Goal: Task Accomplishment & Management: Use online tool/utility

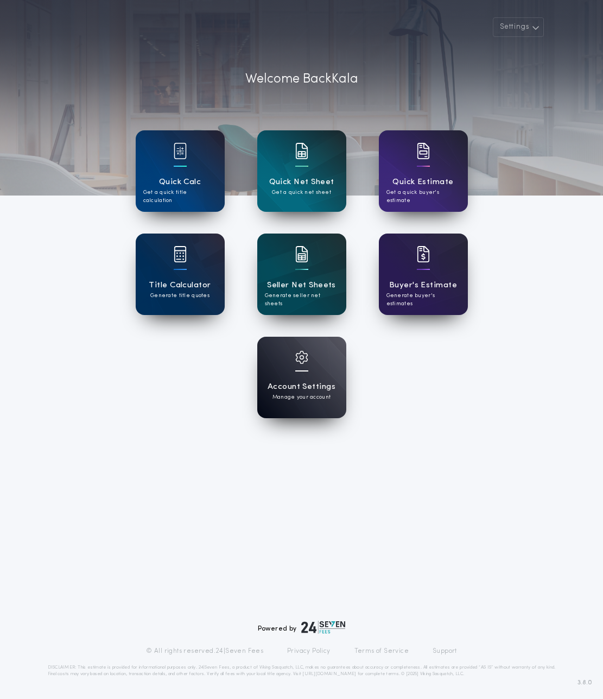
click at [314, 87] on p "Welcome Back [PERSON_NAME]" at bounding box center [301, 79] width 113 height 20
click at [300, 292] on p "Generate seller net sheets" at bounding box center [302, 300] width 74 height 16
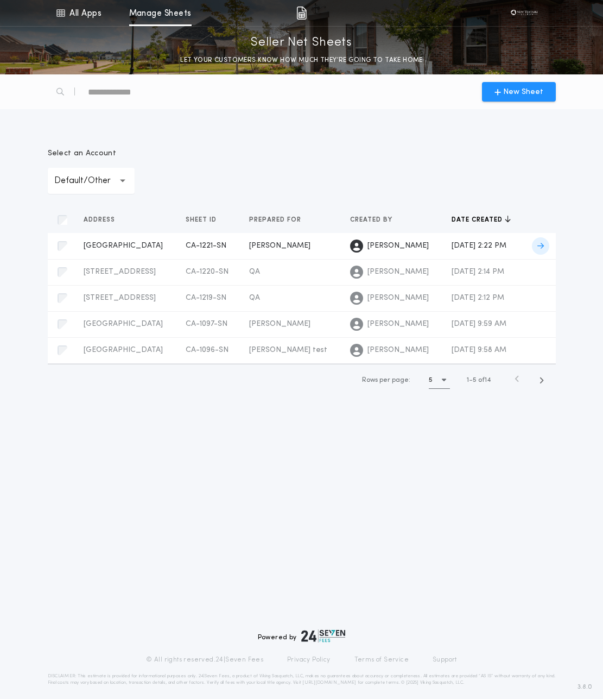
click at [222, 244] on span "CA-1221-SN" at bounding box center [206, 246] width 41 height 8
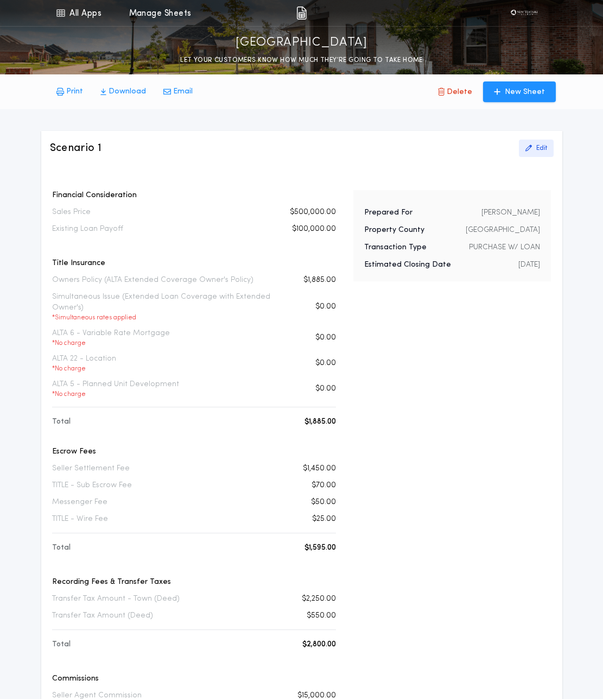
click at [539, 144] on p "Edit" at bounding box center [541, 148] width 11 height 9
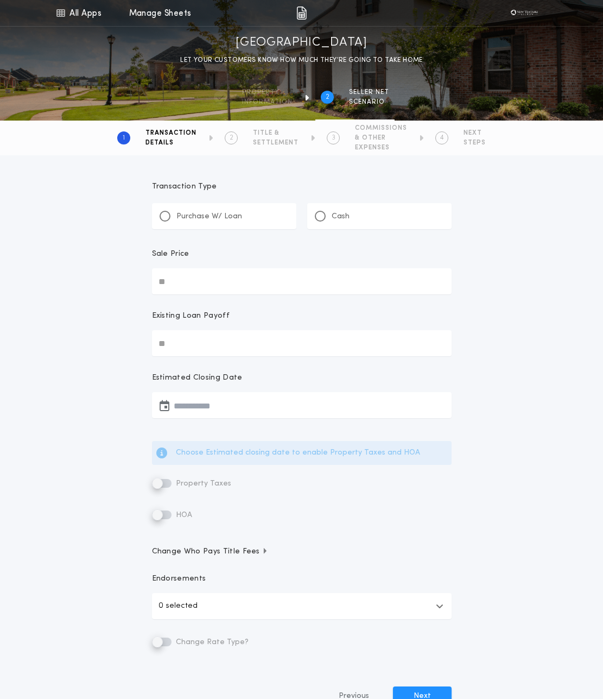
type input "********"
type input "**********"
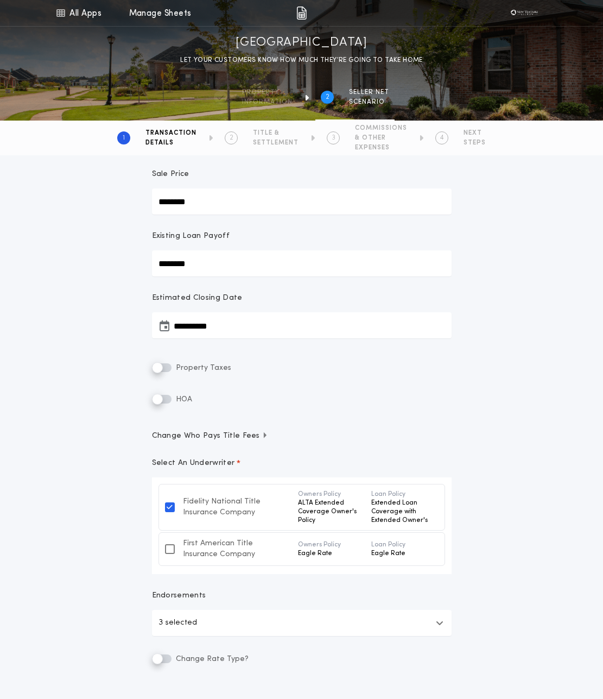
scroll to position [96, 0]
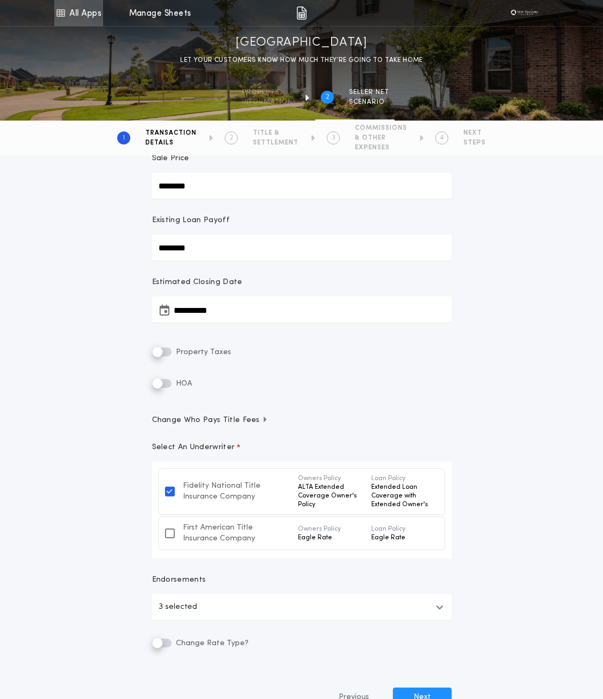
click at [72, 9] on link "All Apps" at bounding box center [78, 13] width 49 height 26
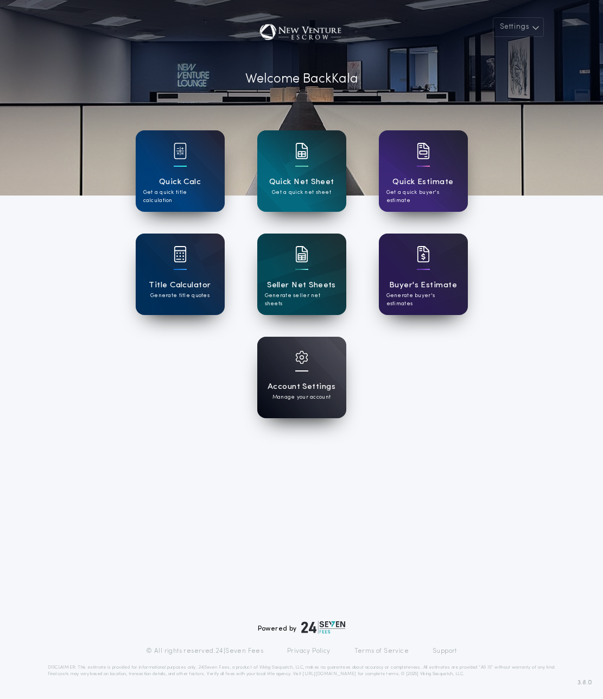
click at [298, 375] on div at bounding box center [301, 364] width 13 height 27
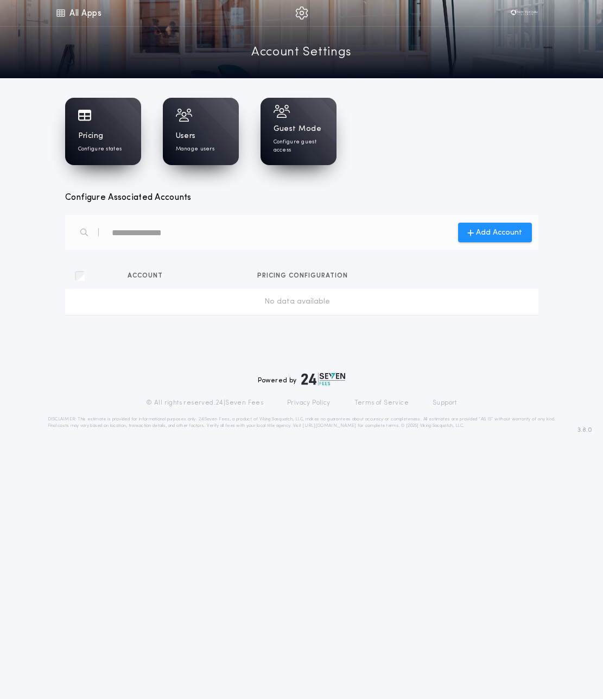
click at [117, 140] on div "Pricing Configure states" at bounding box center [103, 142] width 50 height 22
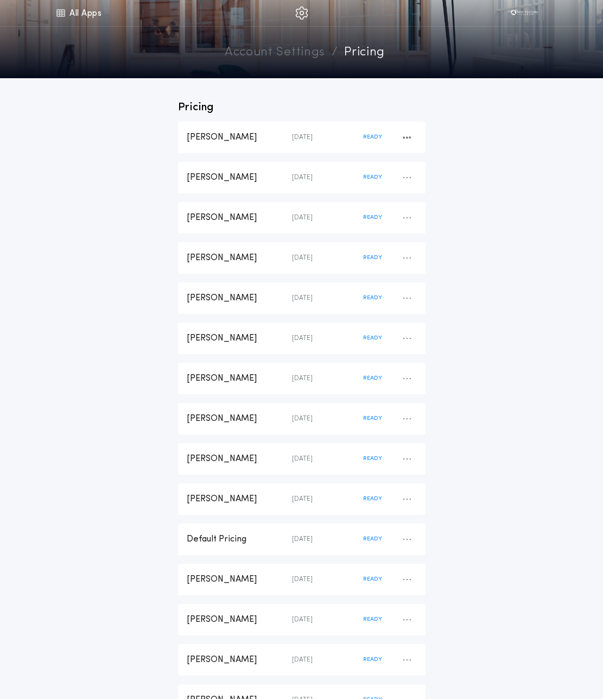
click at [276, 133] on div "[PERSON_NAME]" at bounding box center [239, 137] width 105 height 12
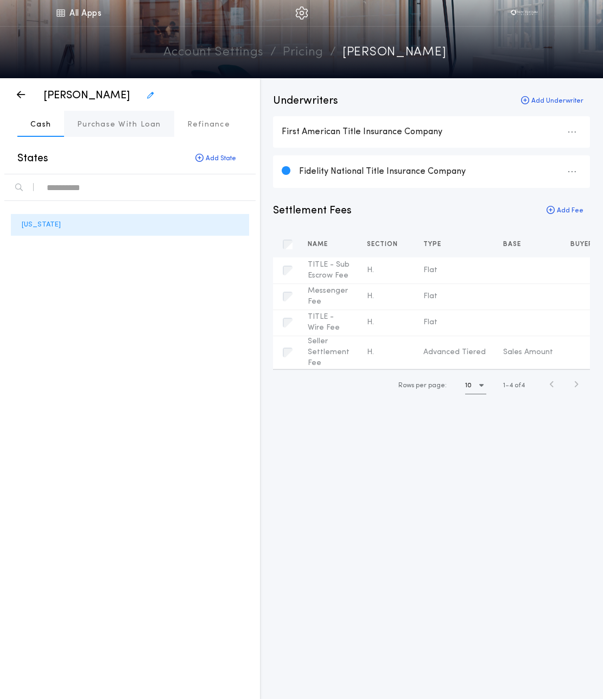
click at [116, 127] on p "Purchase With Loan" at bounding box center [119, 124] width 84 height 11
click at [232, 54] on link "Account Settings" at bounding box center [213, 52] width 100 height 19
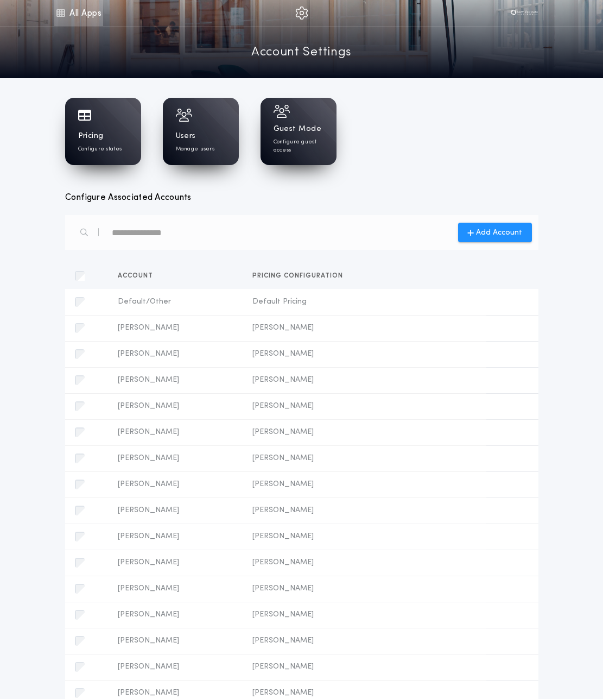
click at [86, 3] on link "All Apps" at bounding box center [78, 13] width 49 height 26
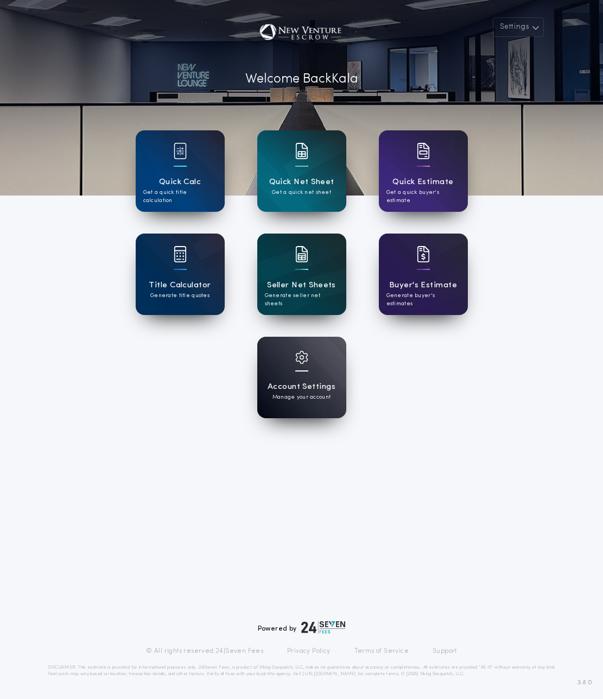
click at [311, 280] on h1 "Seller Net Sheets" at bounding box center [301, 285] width 69 height 12
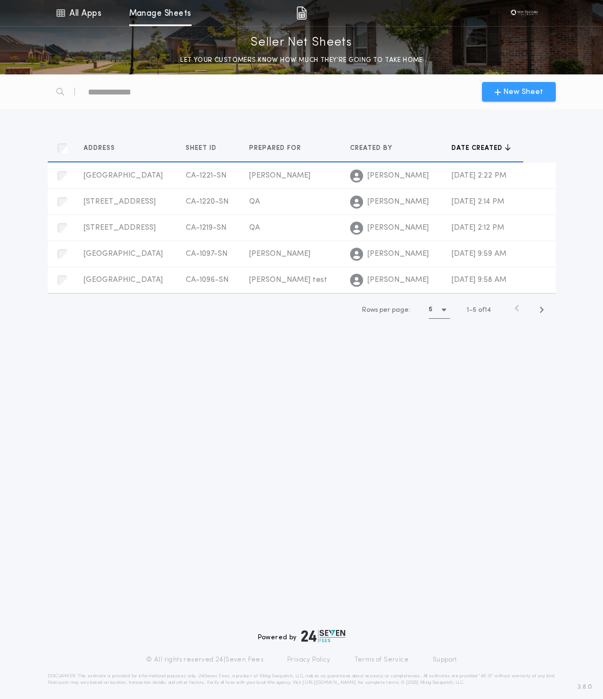
click at [513, 94] on span "New Sheet" at bounding box center [523, 91] width 40 height 11
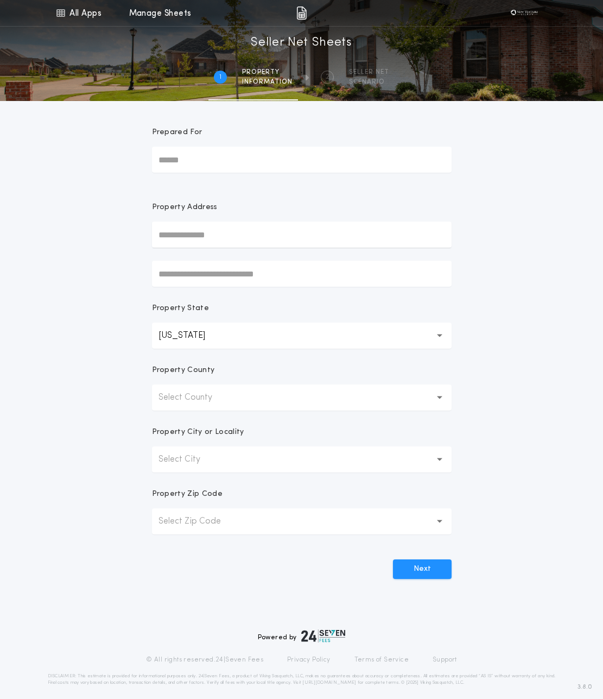
click at [181, 396] on p "Select County" at bounding box center [194, 397] width 71 height 13
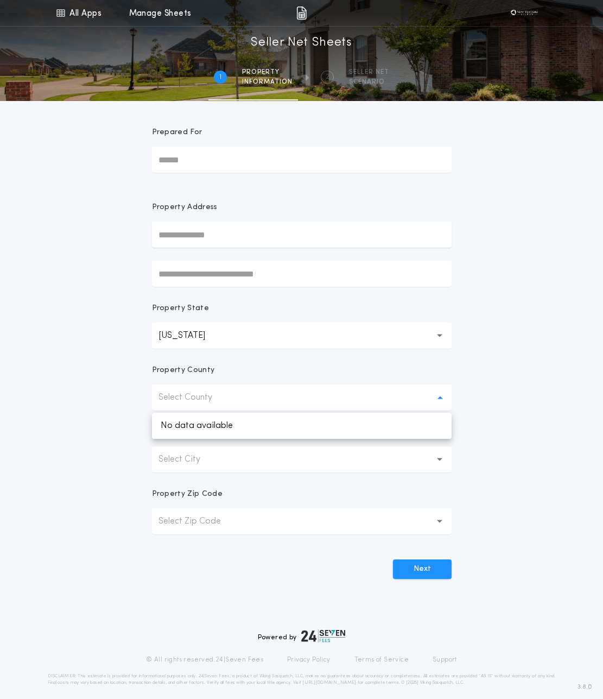
click at [181, 396] on p "Select County" at bounding box center [194, 397] width 71 height 13
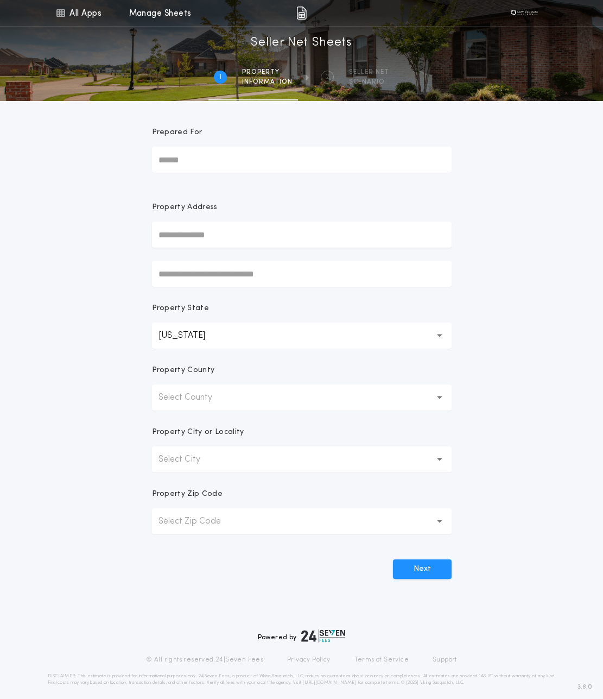
click at [187, 333] on p "[US_STATE]" at bounding box center [191, 335] width 64 height 13
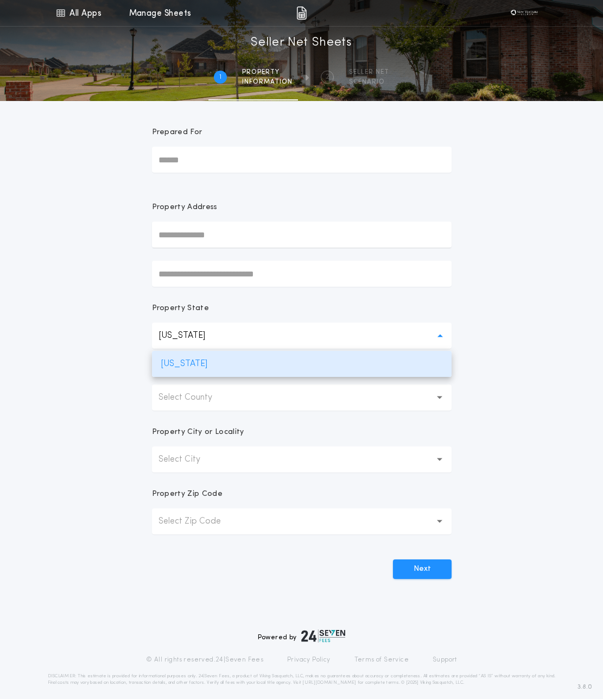
click at [187, 333] on p "[US_STATE]" at bounding box center [191, 335] width 64 height 13
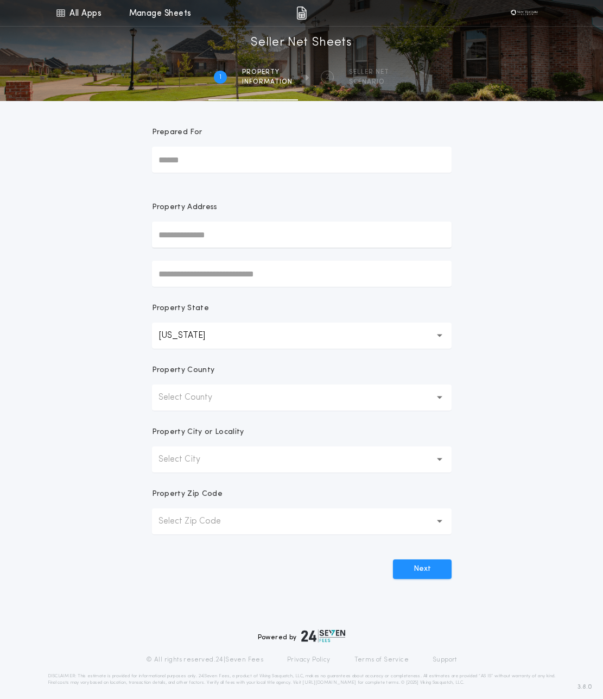
click at [178, 399] on p "Select County" at bounding box center [194, 397] width 71 height 13
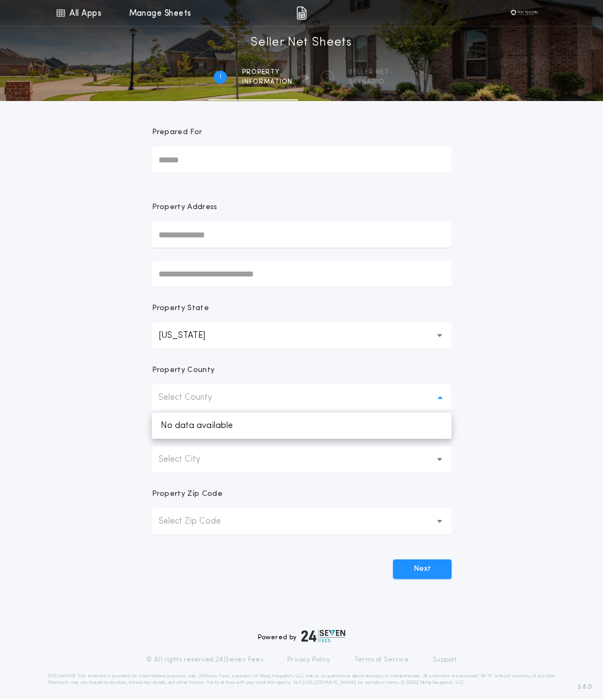
click at [178, 399] on p "Select County" at bounding box center [194, 397] width 71 height 13
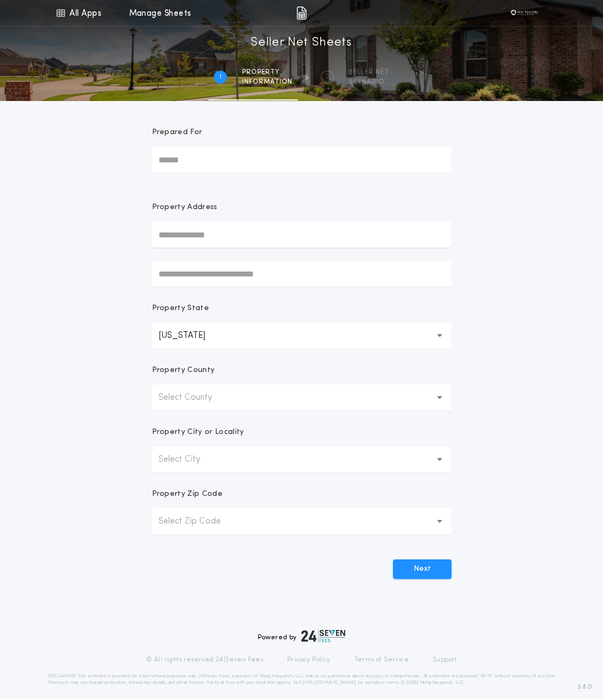
click at [208, 387] on button "Select County" at bounding box center [302, 397] width 300 height 26
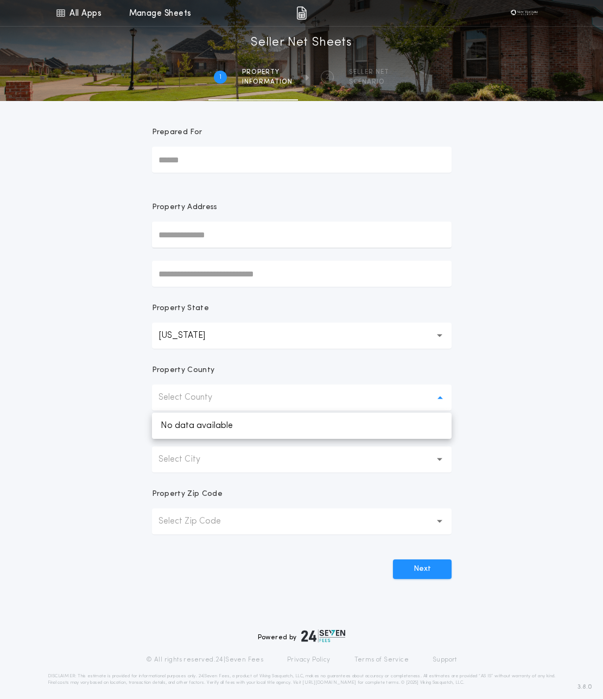
click at [189, 391] on p "Select County" at bounding box center [194, 397] width 71 height 13
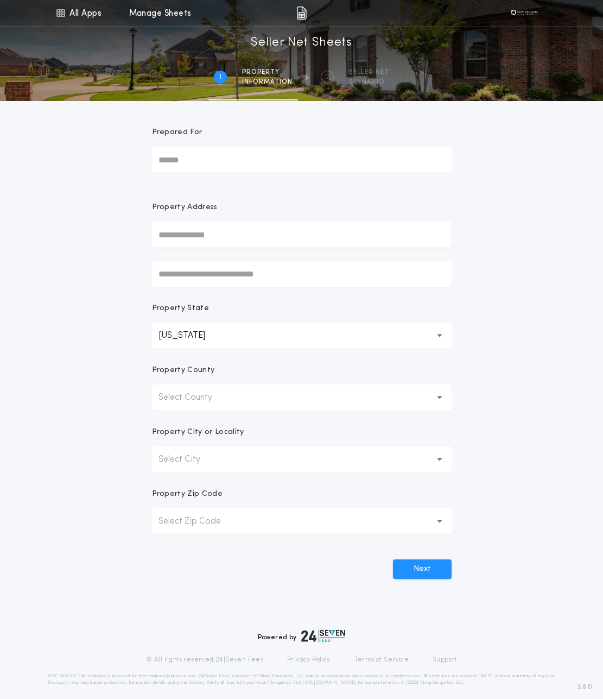
click at [192, 338] on p "[US_STATE]" at bounding box center [191, 335] width 64 height 13
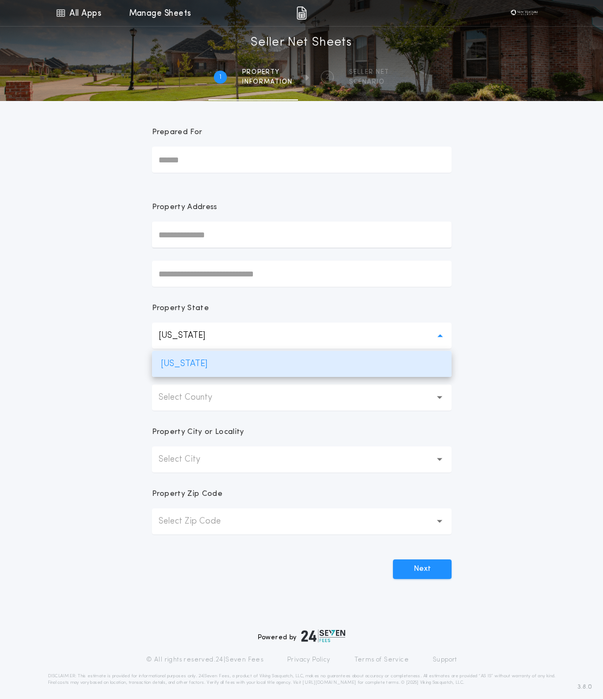
click at [105, 384] on div "All Apps Quick Calc Quick Net Sheet Quick Estimate Title Calculator Seller Net …" at bounding box center [301, 310] width 603 height 621
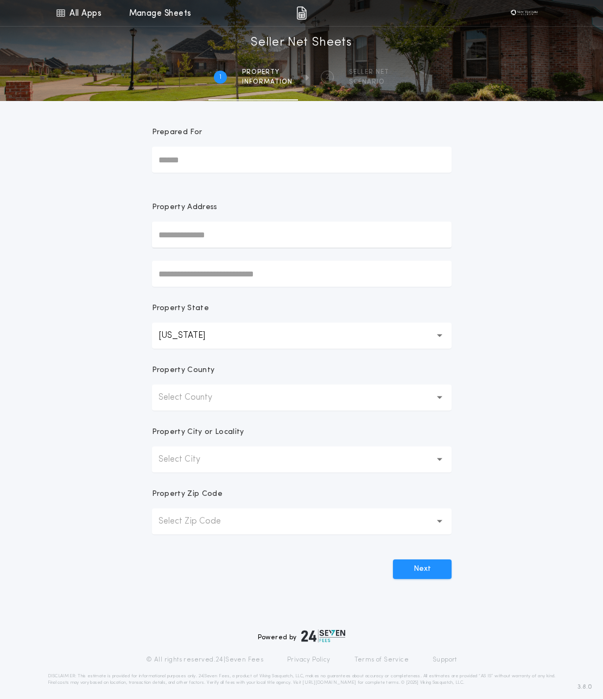
click at [198, 407] on button "Select County" at bounding box center [302, 397] width 300 height 26
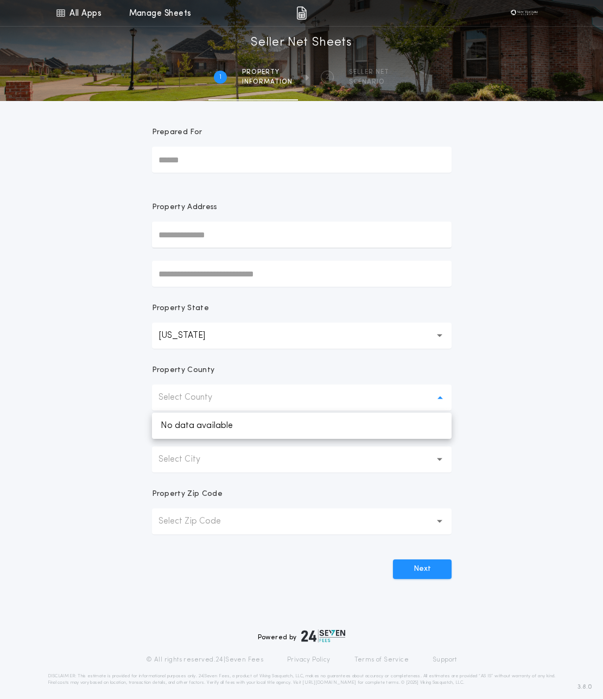
click at [198, 407] on button "Select County" at bounding box center [302, 397] width 300 height 26
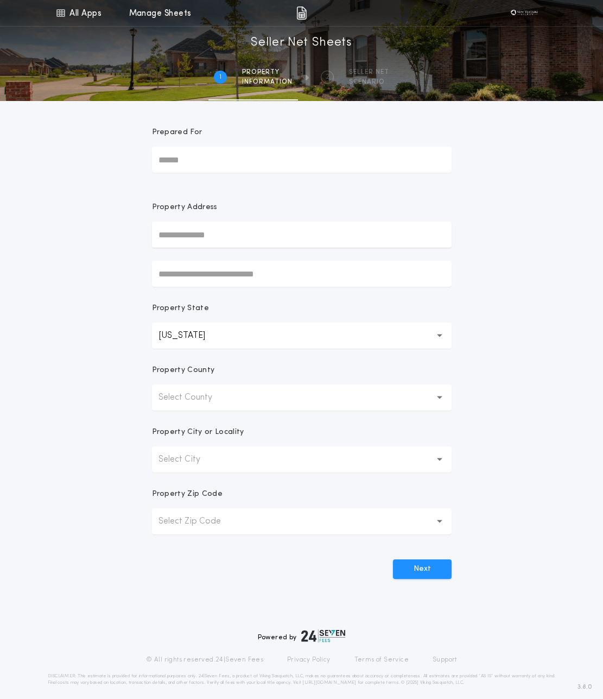
click at [204, 393] on p "Select County" at bounding box center [194, 397] width 71 height 13
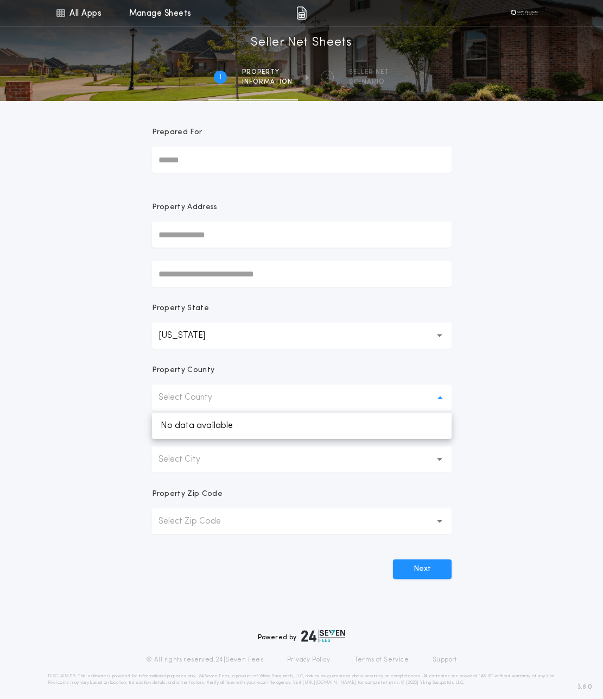
click at [197, 399] on p "Select County" at bounding box center [194, 397] width 71 height 13
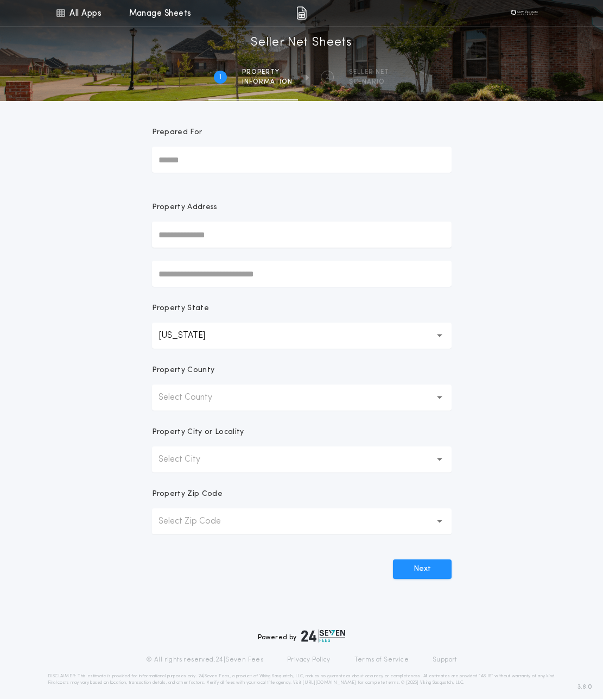
click at [216, 233] on input "text" at bounding box center [302, 235] width 300 height 26
paste input "**********"
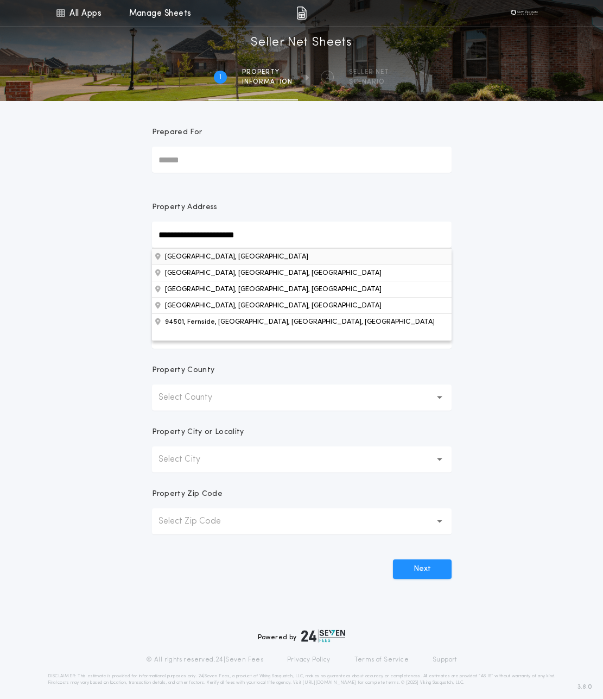
click at [233, 254] on button "[GEOGRAPHIC_DATA], [GEOGRAPHIC_DATA]" at bounding box center [302, 256] width 300 height 16
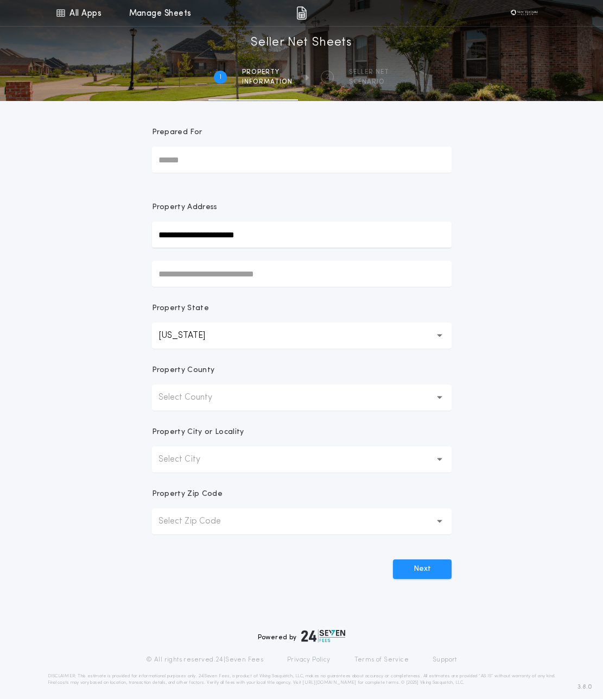
type input "*****"
click at [224, 400] on p "Select County" at bounding box center [194, 397] width 71 height 13
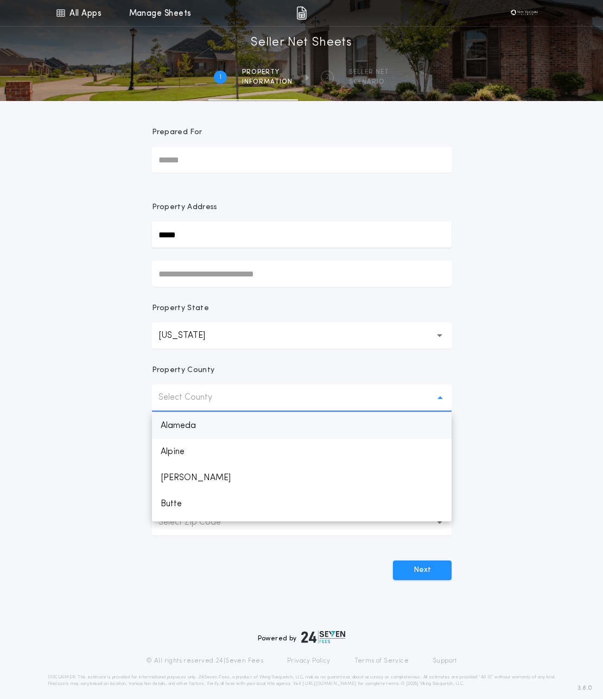
click at [202, 421] on p "Alameda" at bounding box center [302, 426] width 300 height 26
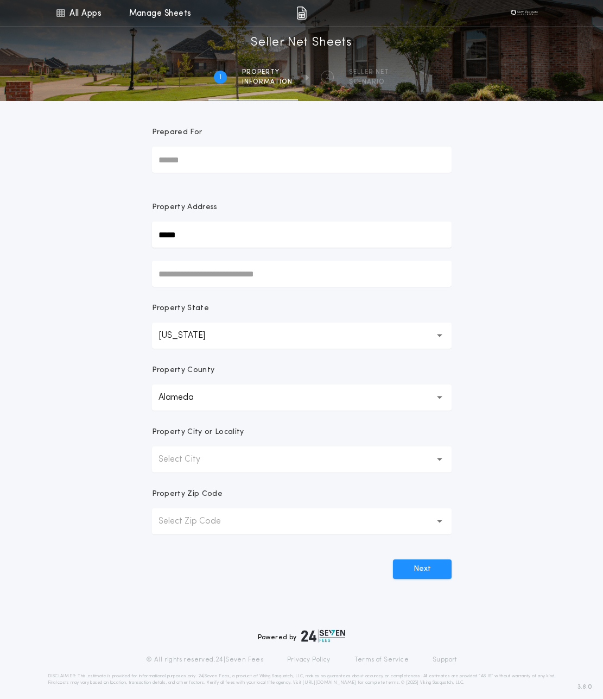
click at [201, 457] on p "Select City" at bounding box center [188, 459] width 59 height 13
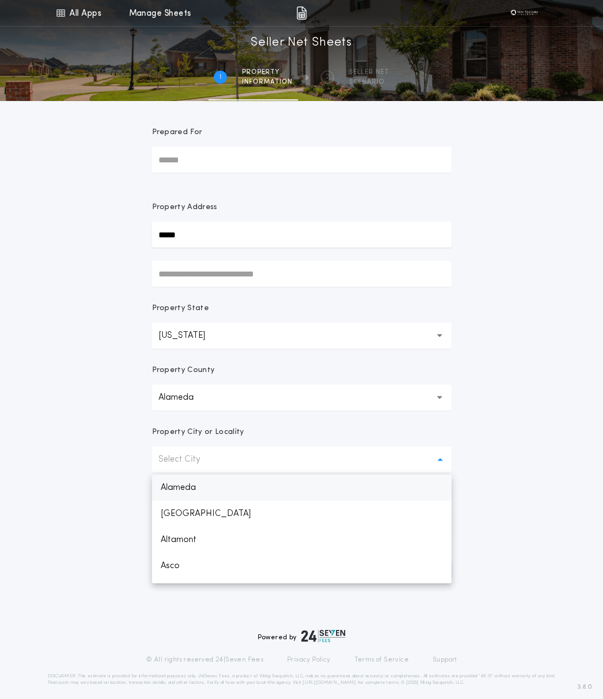
click at [192, 488] on p "Alameda" at bounding box center [302, 488] width 300 height 26
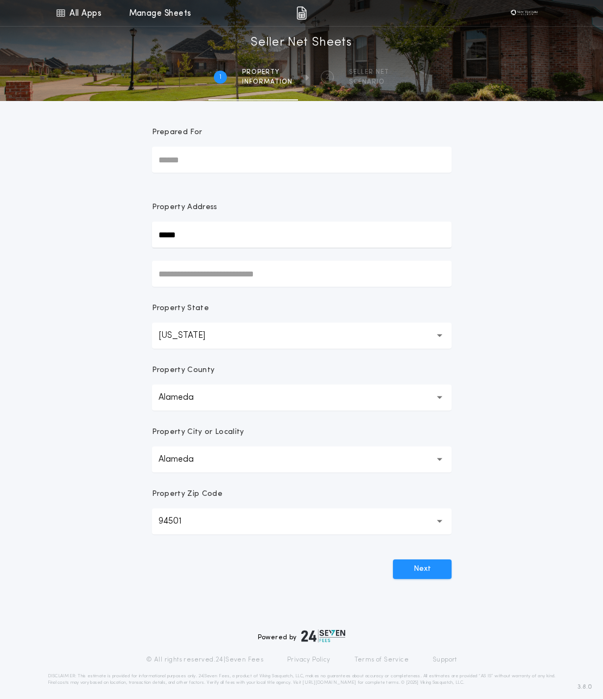
click at [200, 520] on button "94501 *****" at bounding box center [302, 521] width 300 height 26
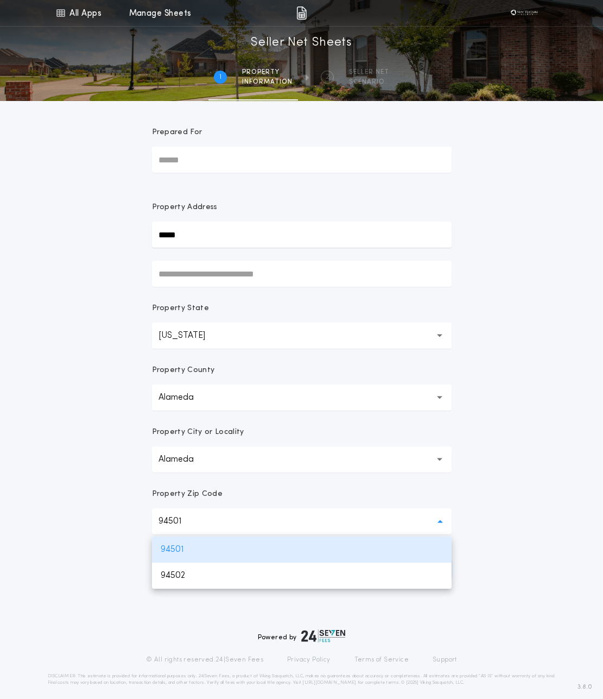
click at [117, 532] on div "All Apps Quick Calc Quick Net Sheet Quick Estimate Title Calculator Seller Net …" at bounding box center [301, 310] width 603 height 621
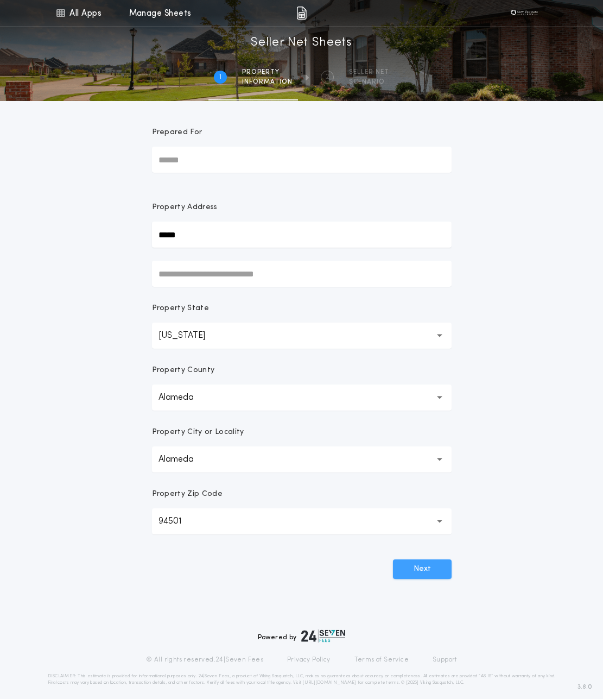
click at [431, 567] on button "Next" at bounding box center [422, 569] width 59 height 20
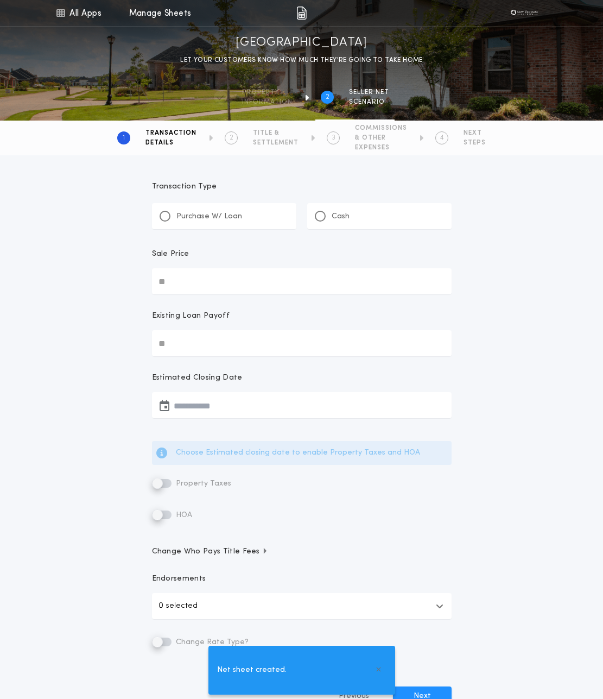
click at [88, 316] on div "Transaction Type Purchase W/ Loan Cash Sale Price Existing Loan Payoff Estimate…" at bounding box center [301, 445] width 603 height 581
click at [184, 213] on p "Purchase W/ Loan" at bounding box center [209, 216] width 66 height 11
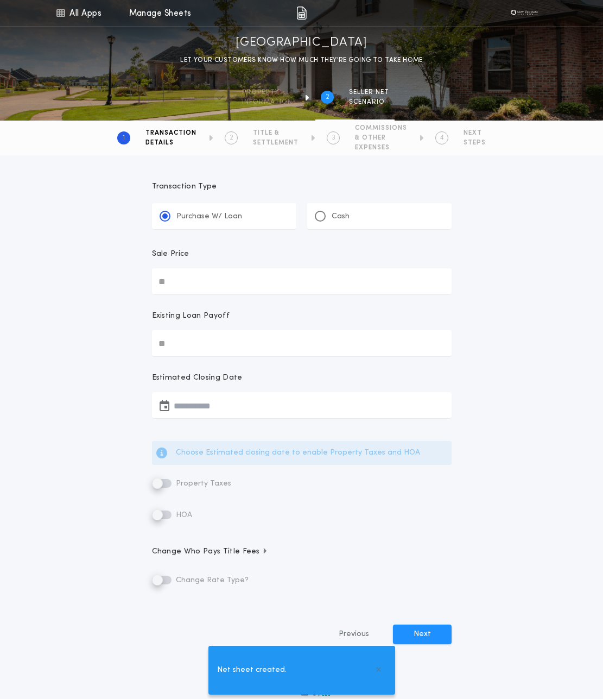
click at [189, 277] on input "Sale Price" at bounding box center [302, 281] width 300 height 26
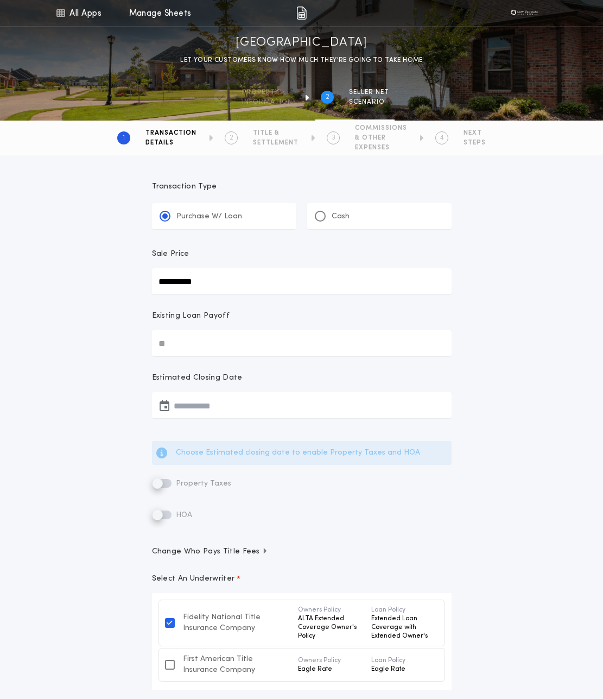
type input "**********"
click at [173, 346] on input "Existing Loan Payoff" at bounding box center [302, 343] width 300 height 26
type input "********"
click at [103, 399] on div "**********" at bounding box center [301, 511] width 603 height 713
click at [207, 399] on button "button" at bounding box center [302, 405] width 300 height 26
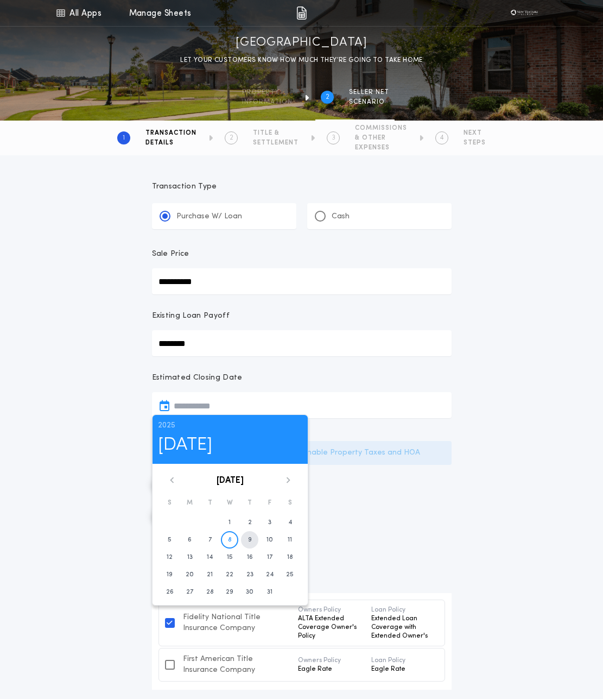
click at [246, 539] on button "9" at bounding box center [249, 539] width 17 height 17
type input "**********"
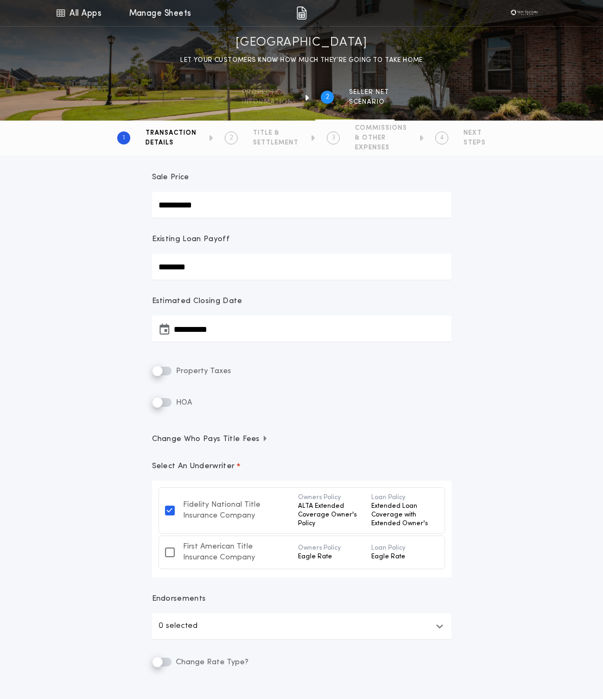
scroll to position [221, 0]
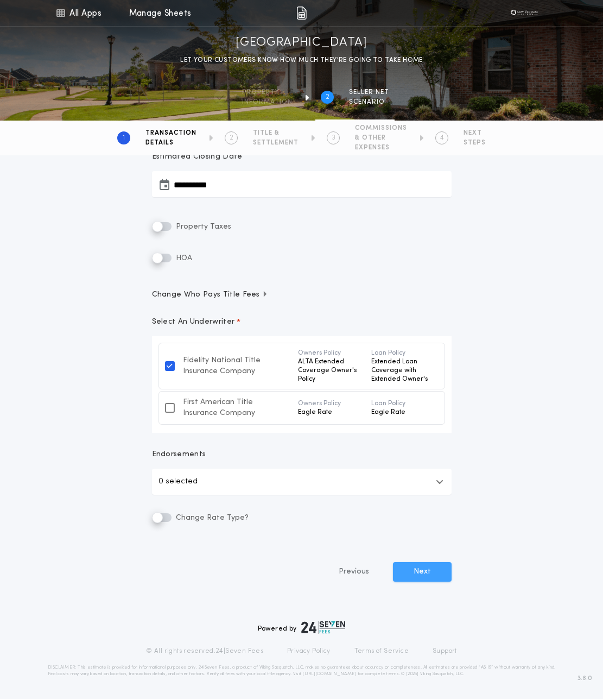
click at [415, 573] on button "Next" at bounding box center [422, 572] width 59 height 20
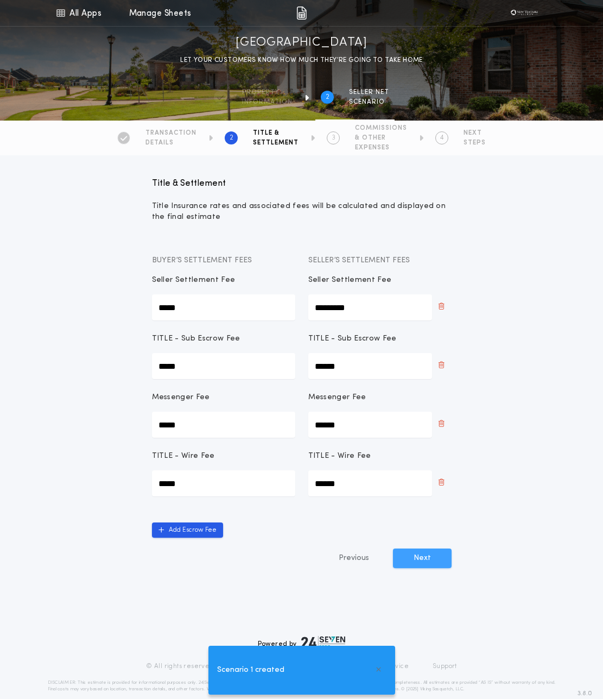
click at [425, 567] on button "Next" at bounding box center [422, 558] width 59 height 20
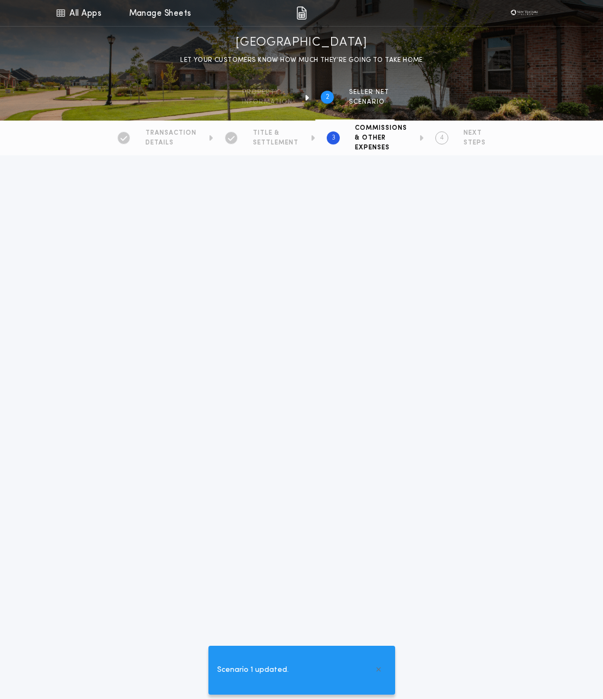
type input "*****"
type input "**********"
type input "*********"
type input "*****"
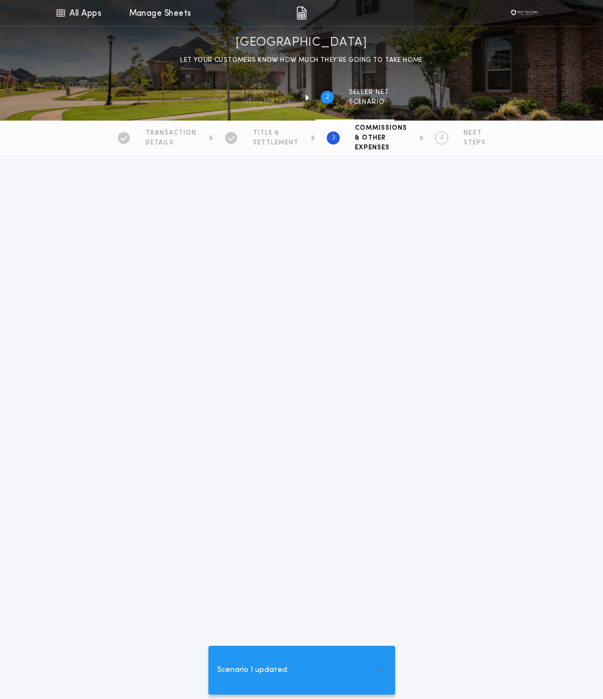
type input "*****"
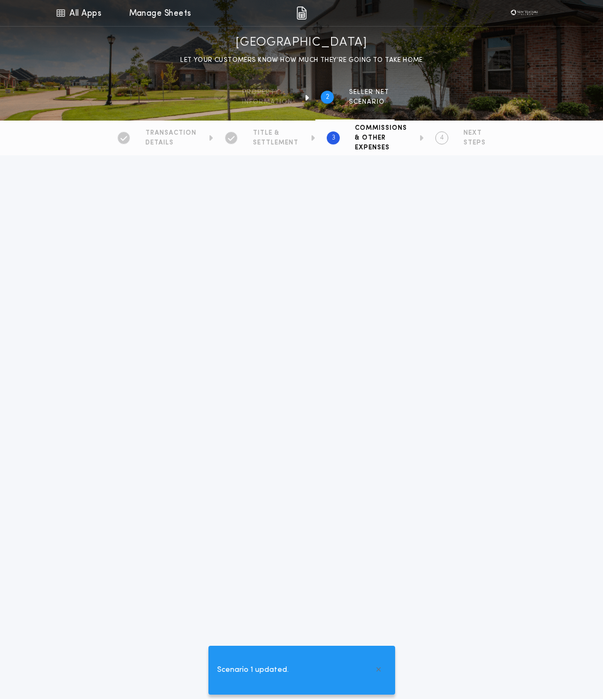
type input "*****"
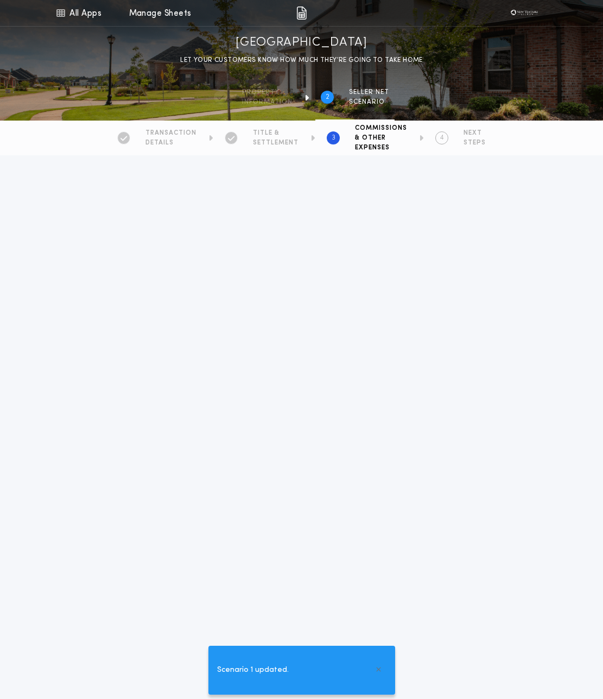
type input "*****"
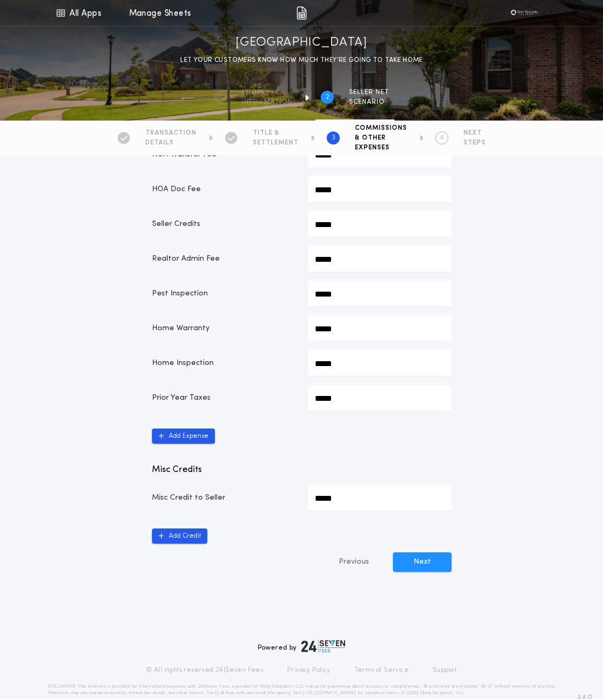
scroll to position [511, 0]
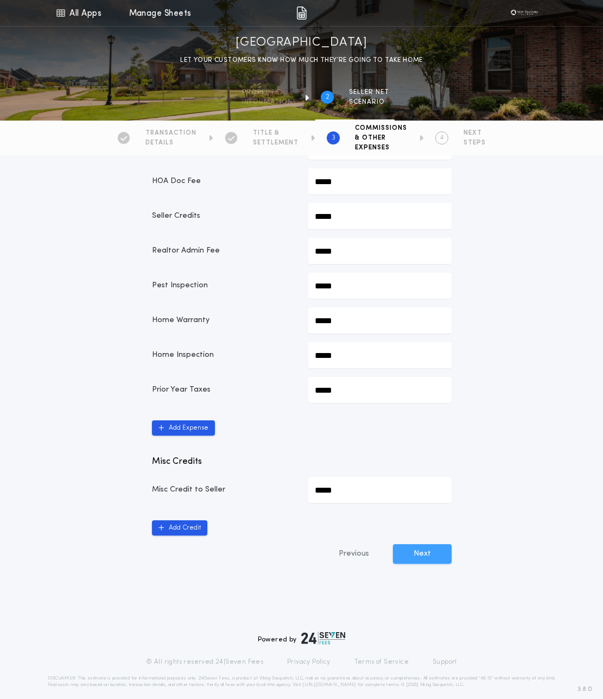
click at [422, 549] on button "Next" at bounding box center [422, 554] width 59 height 20
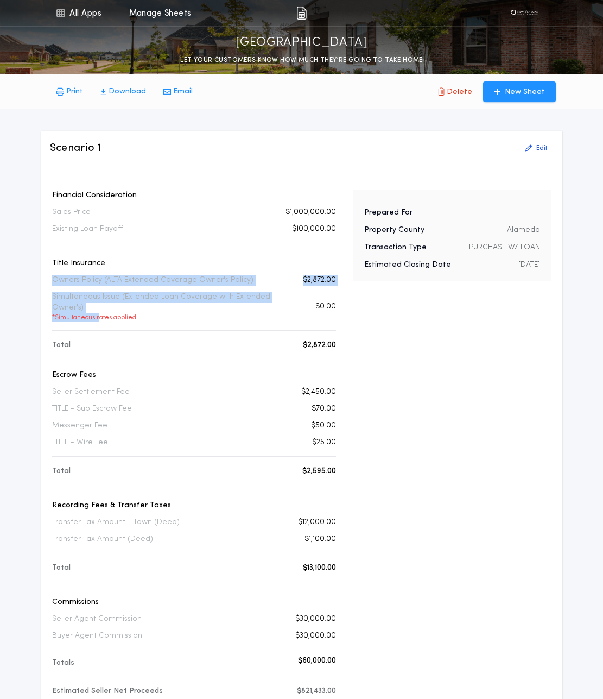
drag, startPoint x: 48, startPoint y: 276, endPoint x: 100, endPoint y: 314, distance: 64.5
click at [100, 314] on div "Scenario 1 Edit Financial Consideration Sales Price $1,000,000.00 Existing Loan…" at bounding box center [301, 433] width 521 height 605
click at [100, 314] on p "* Simultaneous rates applied" at bounding box center [170, 317] width 236 height 9
drag, startPoint x: 105, startPoint y: 310, endPoint x: 51, endPoint y: 277, distance: 63.6
click at [51, 277] on div "Financial Consideration Sales Price $1,000,000.00 Existing Loan Payoff $100,000…" at bounding box center [194, 453] width 288 height 526
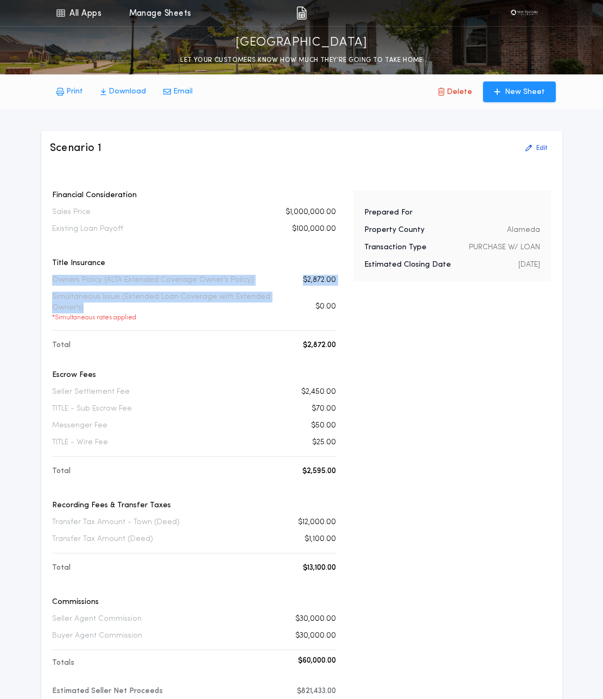
click at [51, 277] on div "Financial Consideration Sales Price $1,000,000.00 Existing Loan Payoff $100,000…" at bounding box center [194, 453] width 288 height 526
drag, startPoint x: 51, startPoint y: 277, endPoint x: 197, endPoint y: 316, distance: 151.2
click at [197, 316] on div "Financial Consideration Sales Price $1,000,000.00 Existing Loan Payoff $100,000…" at bounding box center [194, 453] width 288 height 526
click at [197, 316] on p "* Simultaneous rates applied" at bounding box center [170, 317] width 236 height 9
drag, startPoint x: 51, startPoint y: 277, endPoint x: 87, endPoint y: 307, distance: 46.6
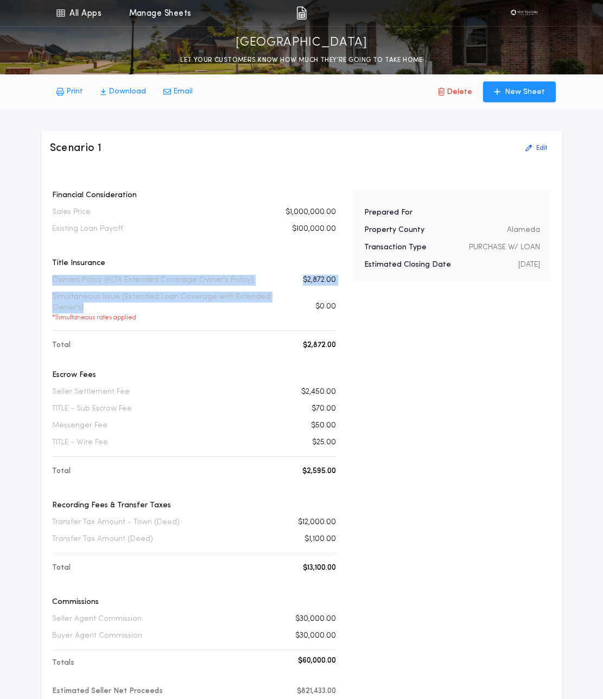
click at [87, 307] on div "Title Insurance Owners Policy (ALTA Extended Coverage Owner's Policy) $2,872.00…" at bounding box center [194, 296] width 284 height 76
click at [87, 307] on p "Simultaneous Issue (Extended Loan Coverage with Extended Owner's) * Simultaneou…" at bounding box center [170, 307] width 236 height 30
drag, startPoint x: 87, startPoint y: 307, endPoint x: 49, endPoint y: 281, distance: 46.4
click at [50, 281] on div "Financial Consideration Sales Price $1,000,000.00 Existing Loan Payoff $100,000…" at bounding box center [194, 453] width 288 height 526
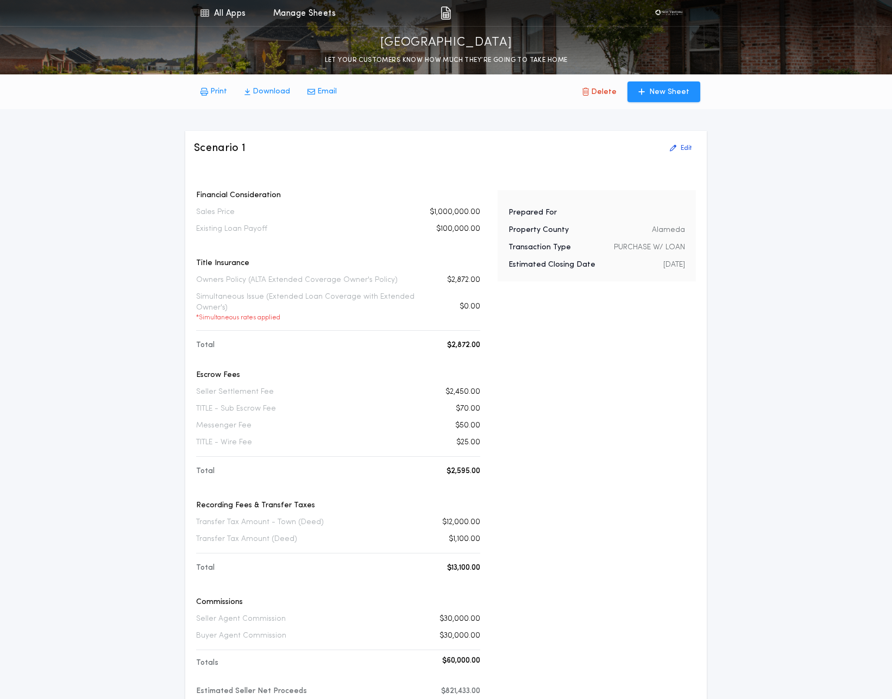
click at [234, 318] on p "* Simultaneous rates applied" at bounding box center [314, 317] width 236 height 9
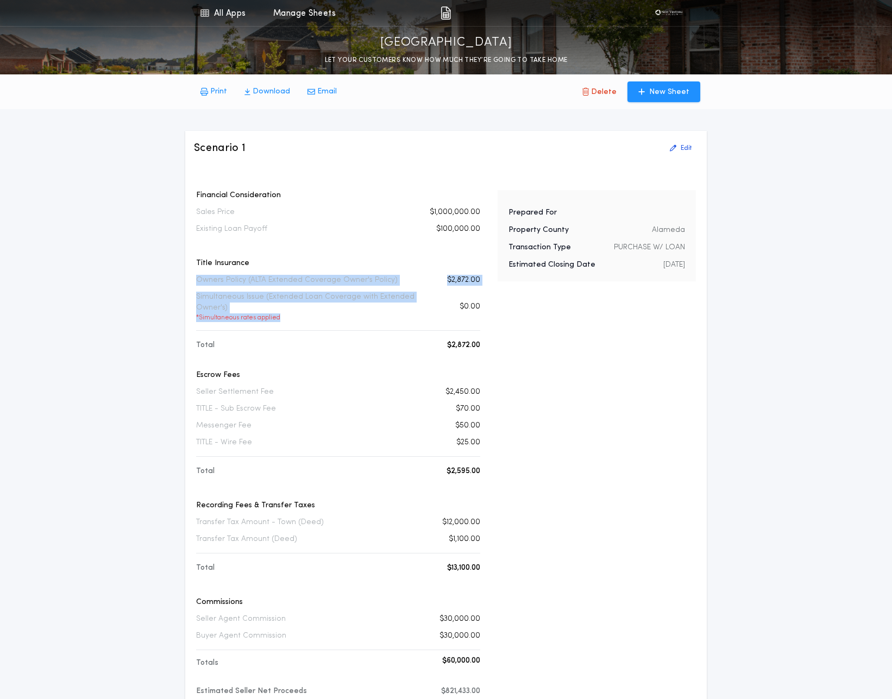
drag, startPoint x: 293, startPoint y: 324, endPoint x: 193, endPoint y: 282, distance: 108.8
click at [193, 282] on div "Scenario 1 Edit Financial Consideration Sales Price $1,000,000.00 Existing Loan…" at bounding box center [445, 433] width 521 height 605
drag, startPoint x: 193, startPoint y: 282, endPoint x: 269, endPoint y: 307, distance: 80.5
click at [269, 307] on div "Scenario 1 Edit Financial Consideration Sales Price $1,000,000.00 Existing Loan…" at bounding box center [445, 433] width 521 height 605
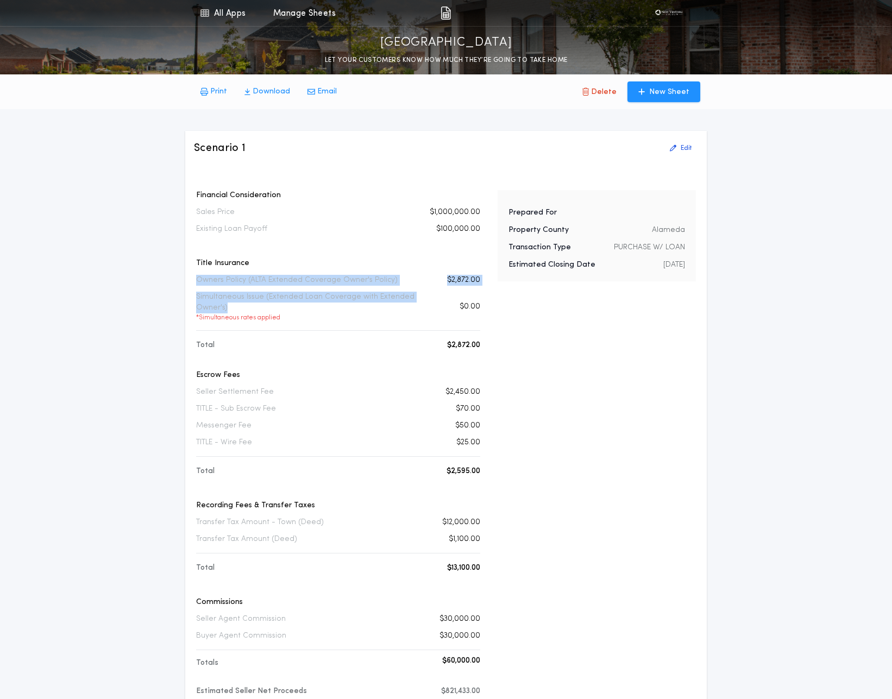
click at [269, 307] on p "Simultaneous Issue (Extended Loan Coverage with Extended Owner's) * Simultaneou…" at bounding box center [314, 307] width 236 height 30
drag, startPoint x: 192, startPoint y: 282, endPoint x: 421, endPoint y: 313, distance: 231.3
click at [421, 313] on div "Scenario 1 Edit Financial Consideration Sales Price $1,000,000.00 Existing Loan…" at bounding box center [445, 433] width 521 height 605
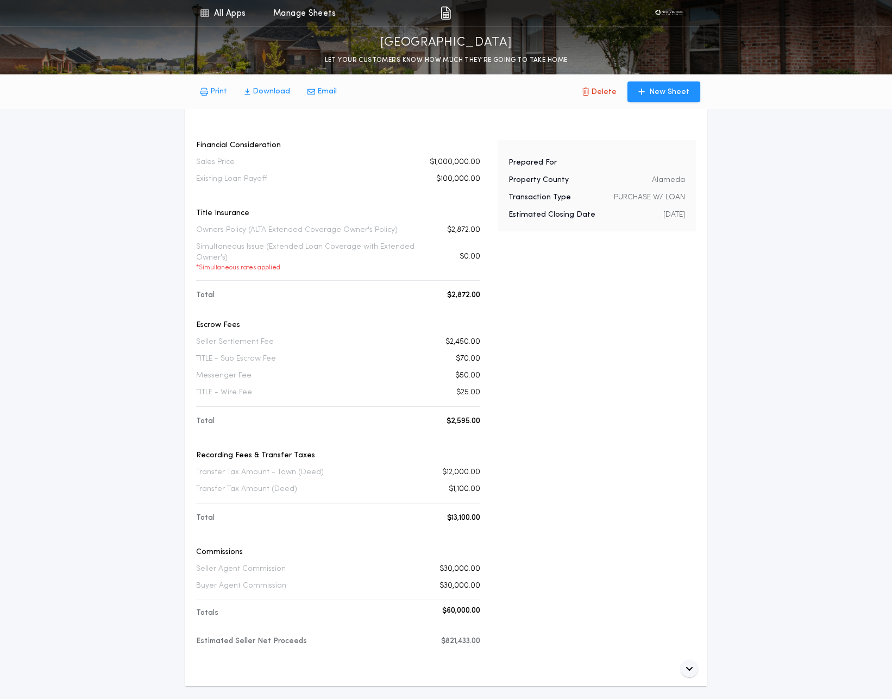
click at [421, 309] on div "Financial Consideration Sales Price $1,000,000.00 Existing Loan Payoff $100,000…" at bounding box center [338, 371] width 284 height 463
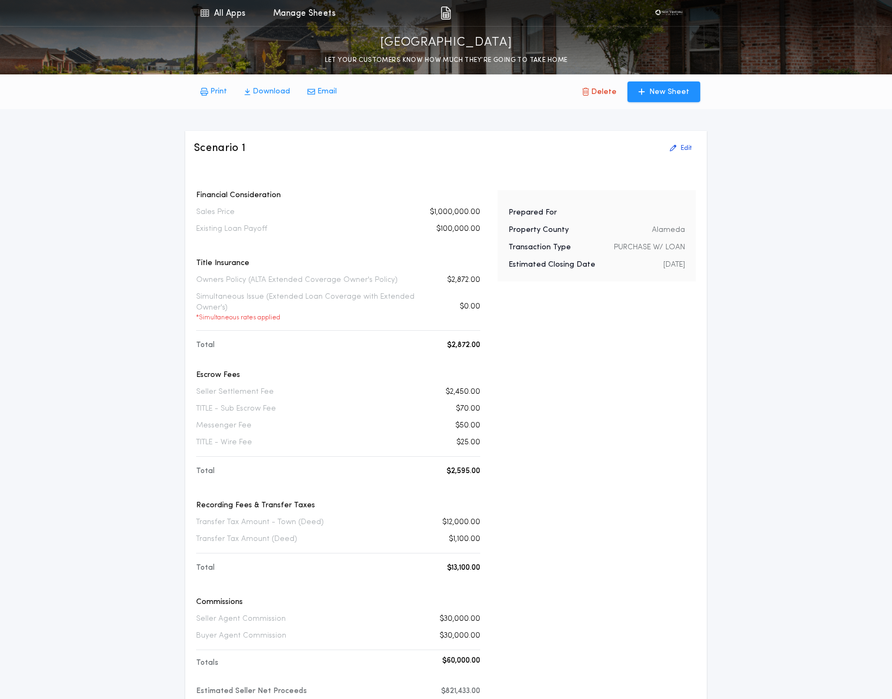
click at [382, 308] on p "Simultaneous Issue (Extended Loan Coverage with Extended Owner's) * Simultaneou…" at bounding box center [314, 307] width 236 height 30
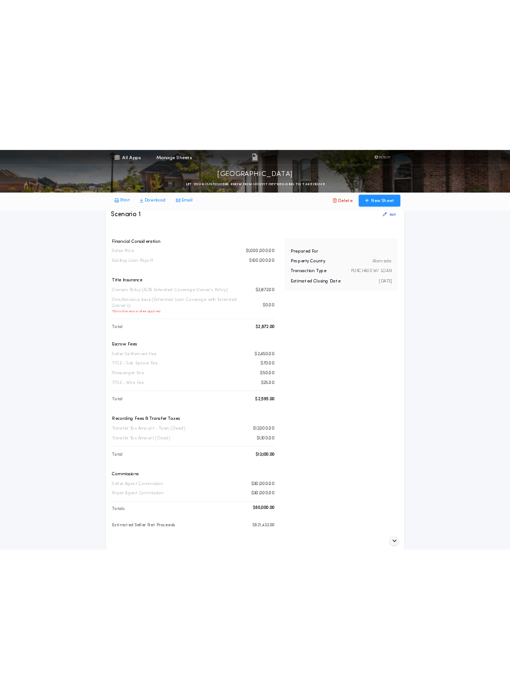
scroll to position [27, 0]
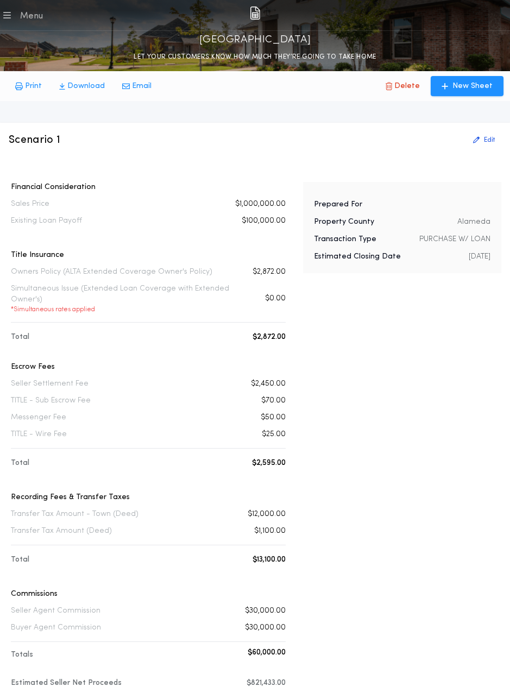
click at [147, 299] on p "Simultaneous Issue (Extended Loan Coverage with Extended Owner's) * Simultaneou…" at bounding box center [125, 298] width 228 height 30
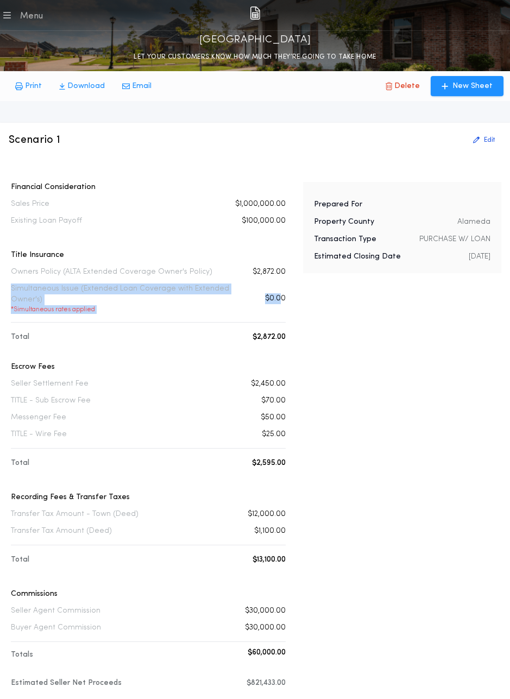
drag, startPoint x: 12, startPoint y: 288, endPoint x: 282, endPoint y: 300, distance: 270.6
click at [282, 300] on div "Simultaneous Issue (Extended Loan Coverage with Extended Owner's) * Simultaneou…" at bounding box center [148, 298] width 275 height 30
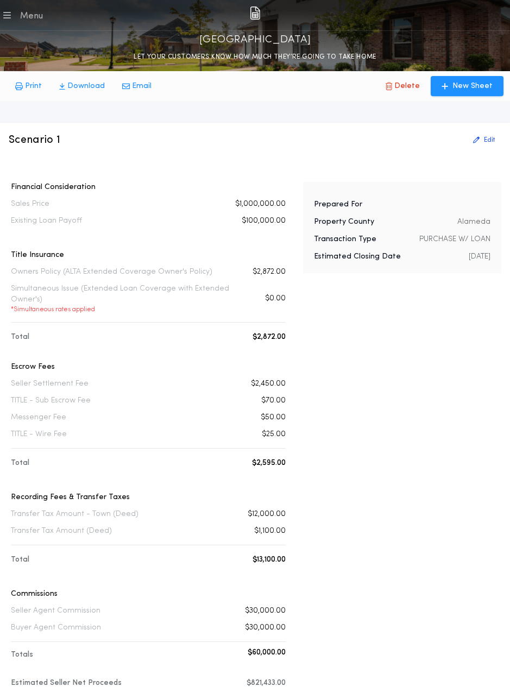
click at [294, 300] on div "Financial Consideration Sales Price $1,000,000.00 Existing Loan Payoff $100,000…" at bounding box center [255, 445] width 492 height 526
drag, startPoint x: 289, startPoint y: 299, endPoint x: 262, endPoint y: 300, distance: 27.2
click at [262, 300] on div "Financial Consideration Sales Price $1,000,000.00 Existing Loan Payoff $100,000…" at bounding box center [255, 445] width 492 height 526
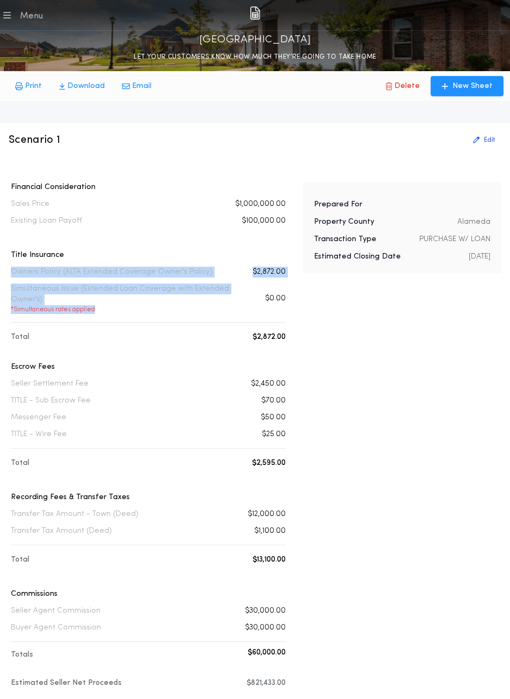
drag, startPoint x: 9, startPoint y: 271, endPoint x: 106, endPoint y: 309, distance: 104.9
click at [106, 309] on div "Financial Consideration Sales Price $1,000,000.00 Existing Loan Payoff $100,000…" at bounding box center [148, 445] width 279 height 526
click at [106, 309] on p "* Simultaneous rates applied" at bounding box center [125, 309] width 228 height 9
drag, startPoint x: 106, startPoint y: 309, endPoint x: 11, endPoint y: 274, distance: 101.4
click at [11, 274] on div "Title Insurance Owners Policy (ALTA Extended Coverage Owner's Policy) $2,872.00…" at bounding box center [148, 288] width 275 height 76
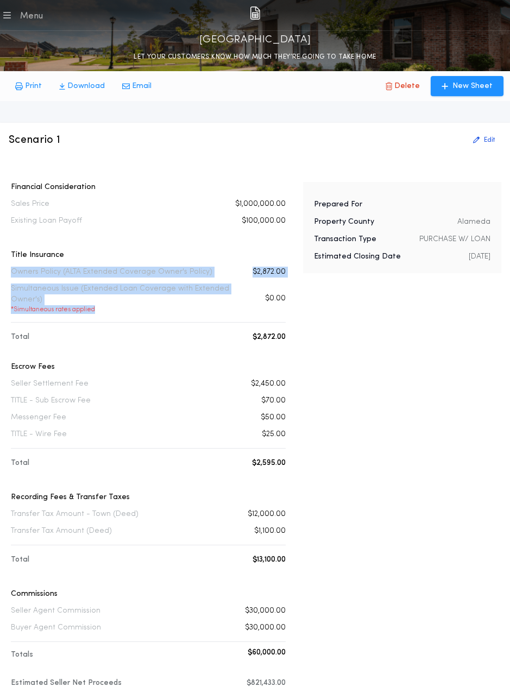
click at [11, 274] on p "Owners Policy (ALTA Extended Coverage Owner's Policy)" at bounding box center [111, 272] width 201 height 11
drag, startPoint x: 11, startPoint y: 274, endPoint x: 119, endPoint y: 304, distance: 111.6
click at [119, 304] on div "Title Insurance Owners Policy (ALTA Extended Coverage Owner's Policy) $2,872.00…" at bounding box center [148, 288] width 275 height 76
click at [119, 304] on p "Simultaneous Issue (Extended Loan Coverage with Extended Owner's) * Simultaneou…" at bounding box center [125, 298] width 228 height 30
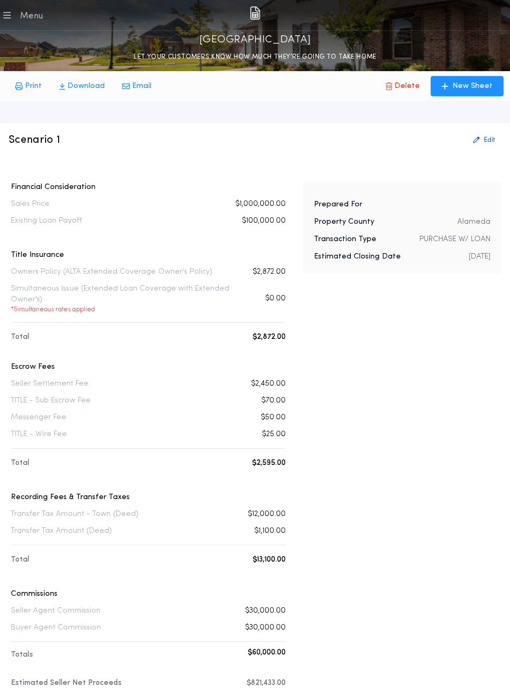
click at [73, 295] on p "Simultaneous Issue (Extended Loan Coverage with Extended Owner's) * Simultaneou…" at bounding box center [125, 298] width 228 height 30
drag, startPoint x: 56, startPoint y: 296, endPoint x: 3, endPoint y: 288, distance: 54.4
click at [3, 288] on div "Scenario 1 Edit Financial Consideration Sales Price $1,000,000.00 Existing Loan…" at bounding box center [255, 425] width 510 height 605
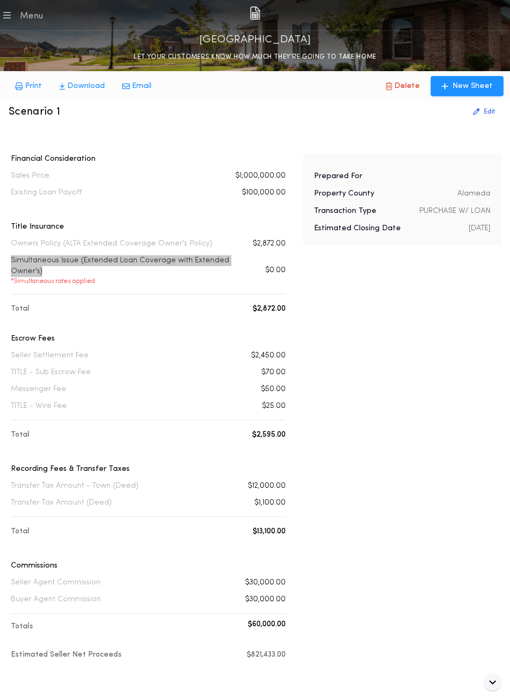
scroll to position [23, 0]
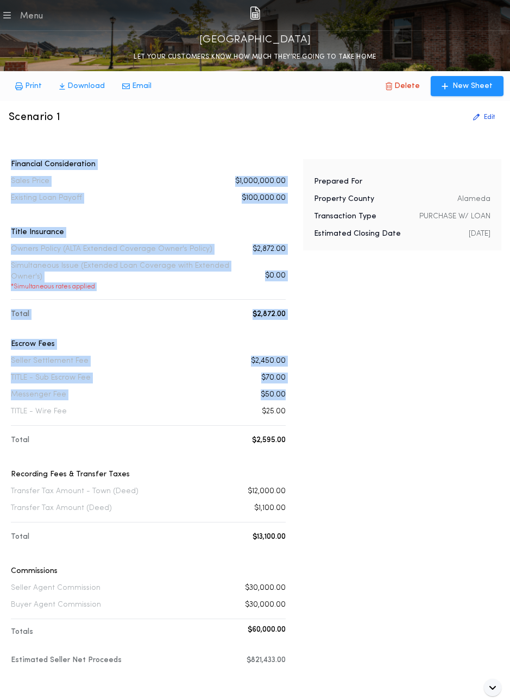
drag, startPoint x: 11, startPoint y: 166, endPoint x: 175, endPoint y: 441, distance: 320.6
click at [174, 438] on div "Financial Consideration Sales Price $1,000,000.00 Existing Loan Payoff $100,000…" at bounding box center [148, 390] width 275 height 463
click at [175, 441] on div "Total $2,595.00" at bounding box center [148, 440] width 275 height 11
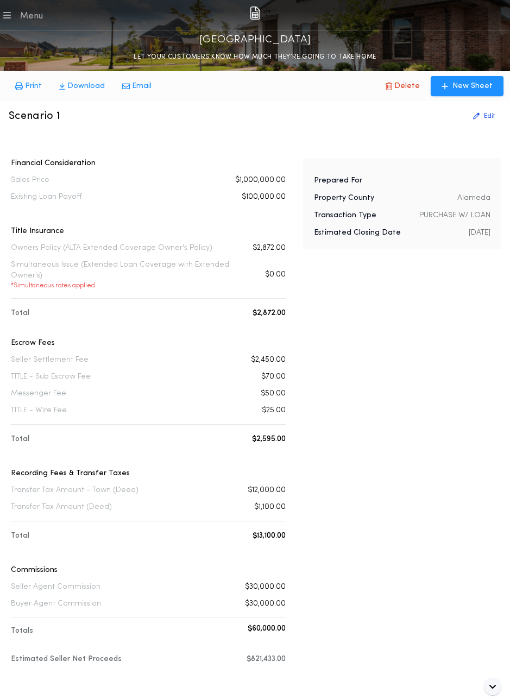
scroll to position [34, 0]
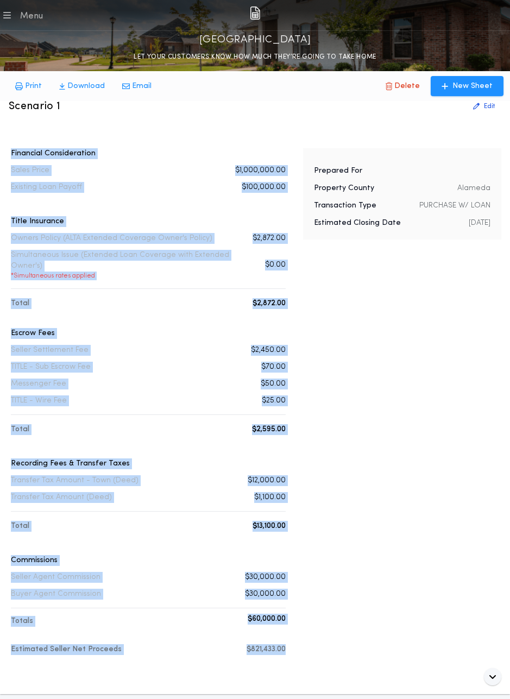
drag, startPoint x: 6, startPoint y: 154, endPoint x: 289, endPoint y: 656, distance: 576.4
click at [289, 655] on div "Scenario 1 Edit Financial Consideration Sales Price $1,000,000.00 Existing Loan…" at bounding box center [255, 391] width 510 height 605
click at [289, 656] on div "Financial Consideration Sales Price $1,000,000.00 Existing Loan Payoff $100,000…" at bounding box center [255, 411] width 492 height 526
drag, startPoint x: 289, startPoint y: 656, endPoint x: 29, endPoint y: 176, distance: 545.2
click at [29, 176] on div "Financial Consideration Sales Price $1,000,000.00 Existing Loan Payoff $100,000…" at bounding box center [255, 411] width 492 height 526
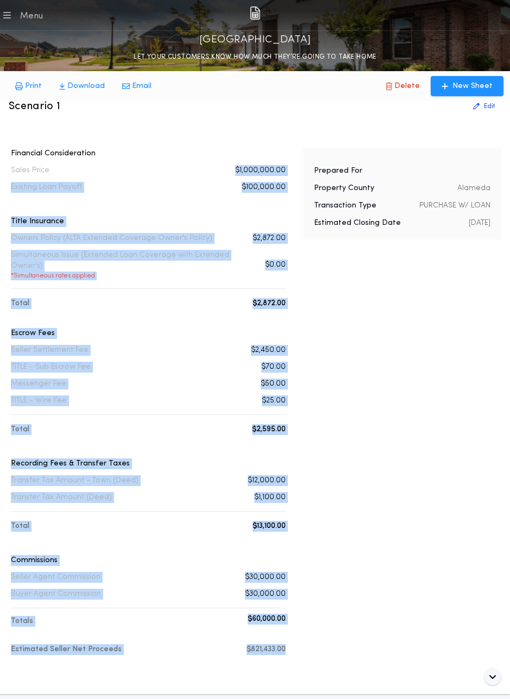
click at [29, 176] on div "Financial Consideration Sales Price $1,000,000.00 Existing Loan Payoff $100,000…" at bounding box center [148, 379] width 275 height 463
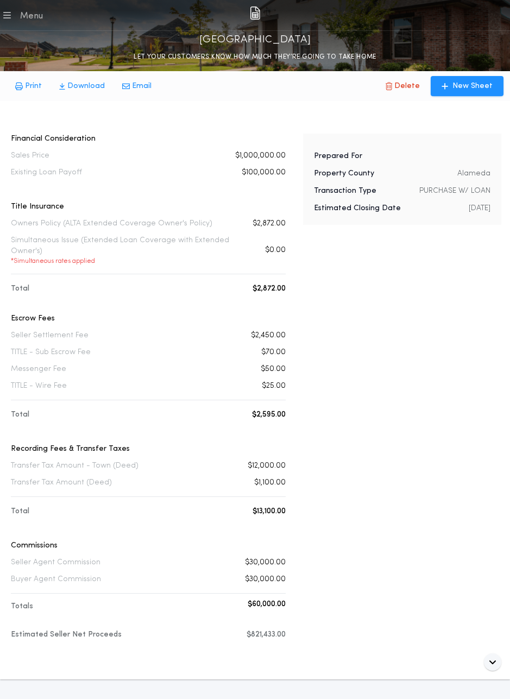
scroll to position [0, 0]
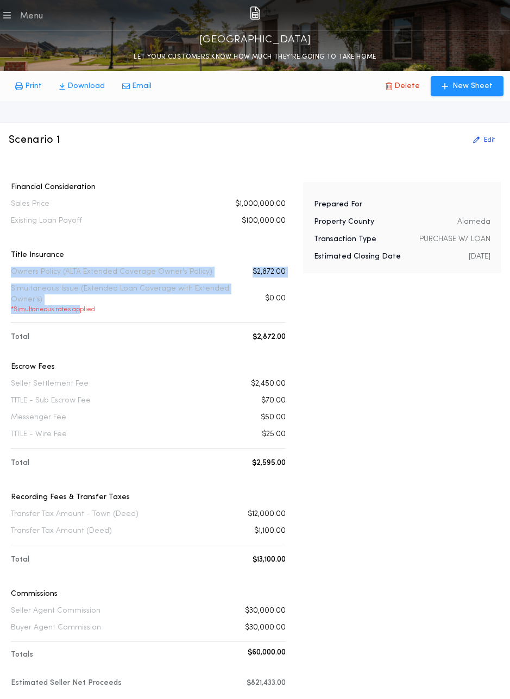
drag, startPoint x: 8, startPoint y: 268, endPoint x: 80, endPoint y: 311, distance: 84.5
click at [80, 311] on div "Scenario 1 Edit Financial Consideration Sales Price $1,000,000.00 Existing Loan…" at bounding box center [255, 425] width 510 height 605
click at [80, 311] on p "* Simultaneous rates applied" at bounding box center [125, 309] width 228 height 9
drag, startPoint x: 116, startPoint y: 311, endPoint x: 11, endPoint y: 260, distance: 116.6
click at [11, 260] on div "Title Insurance Owners Policy (ALTA Extended Coverage Owner's Policy) $2,872.00…" at bounding box center [148, 288] width 275 height 76
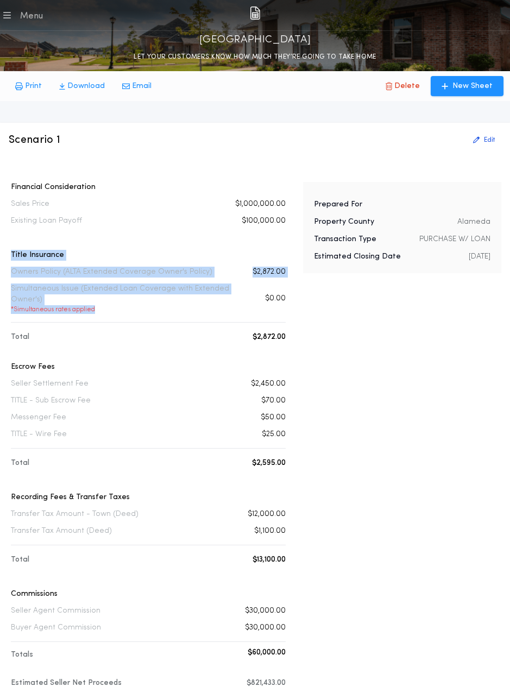
click at [11, 260] on p "Title Insurance" at bounding box center [148, 255] width 275 height 11
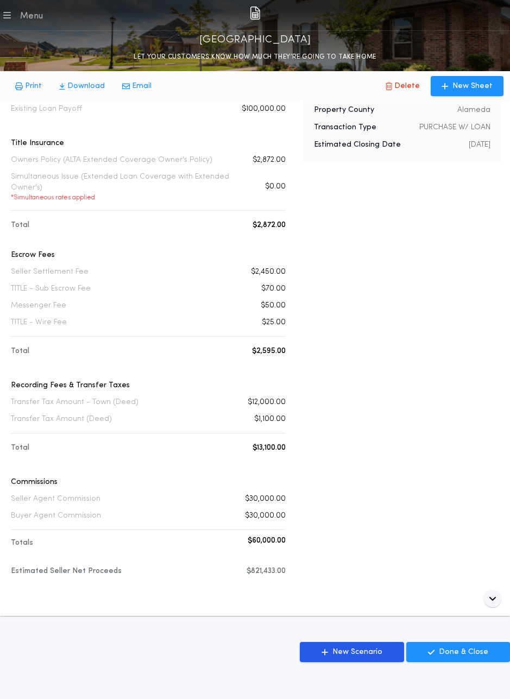
scroll to position [163, 0]
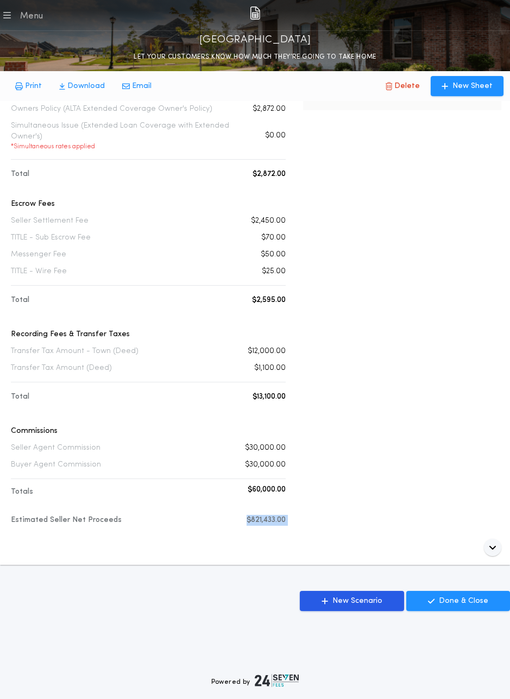
drag, startPoint x: 237, startPoint y: 521, endPoint x: 312, endPoint y: 528, distance: 75.9
click at [311, 525] on div "Financial Consideration Sales Price $1,000,000.00 Existing Loan Payoff $100,000…" at bounding box center [255, 282] width 492 height 526
click at [312, 528] on div "Prepared For Property County Alameda Transaction Type PURCHASE W/ LOAN Estimate…" at bounding box center [402, 282] width 198 height 526
